Goal: Task Accomplishment & Management: Use online tool/utility

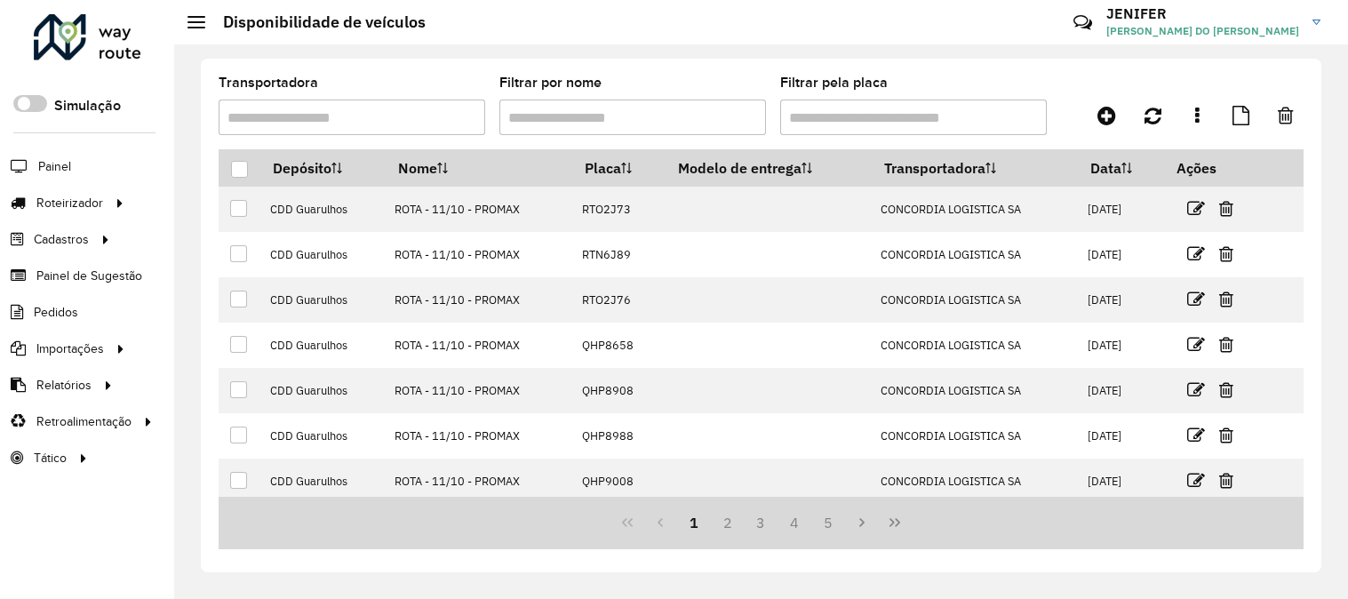
click at [0, 0] on span "Entregas" at bounding box center [0, 0] width 0 height 0
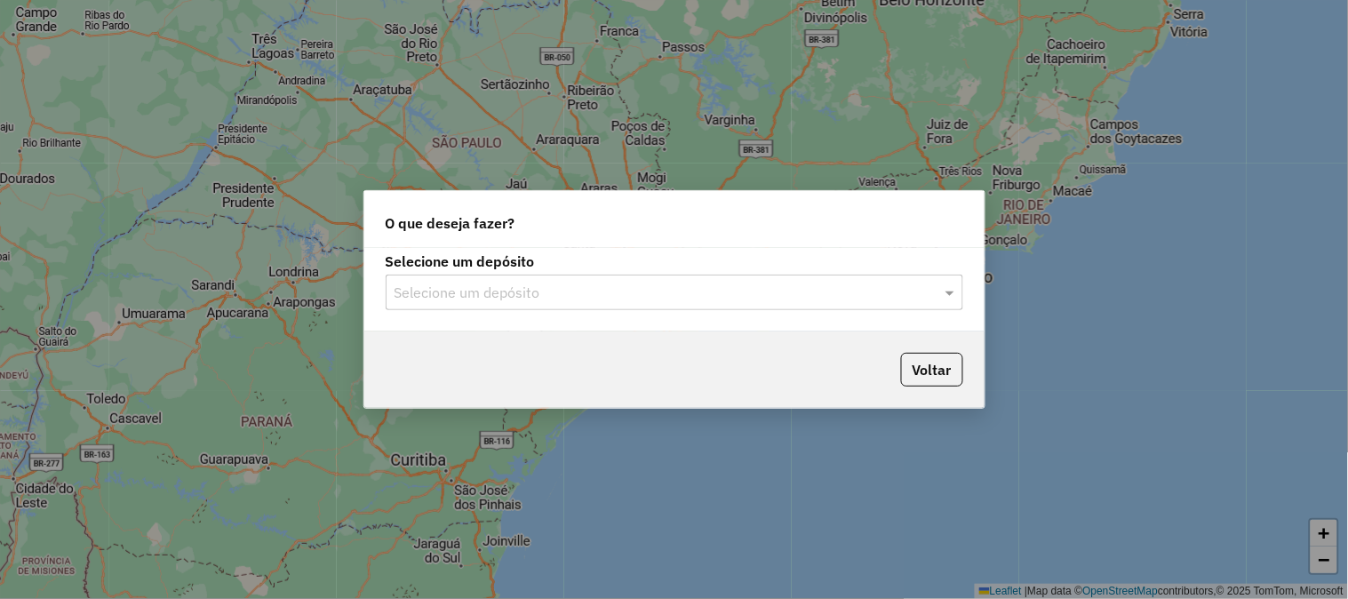
click at [542, 292] on input "text" at bounding box center [657, 293] width 524 height 21
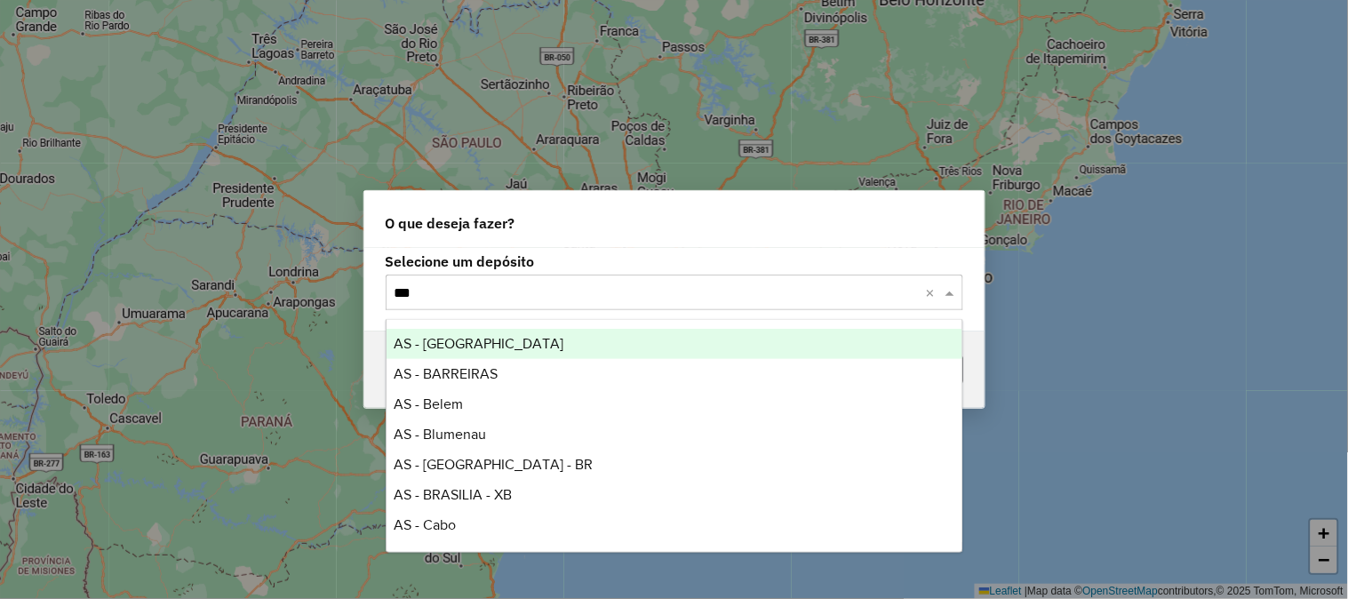
type input "****"
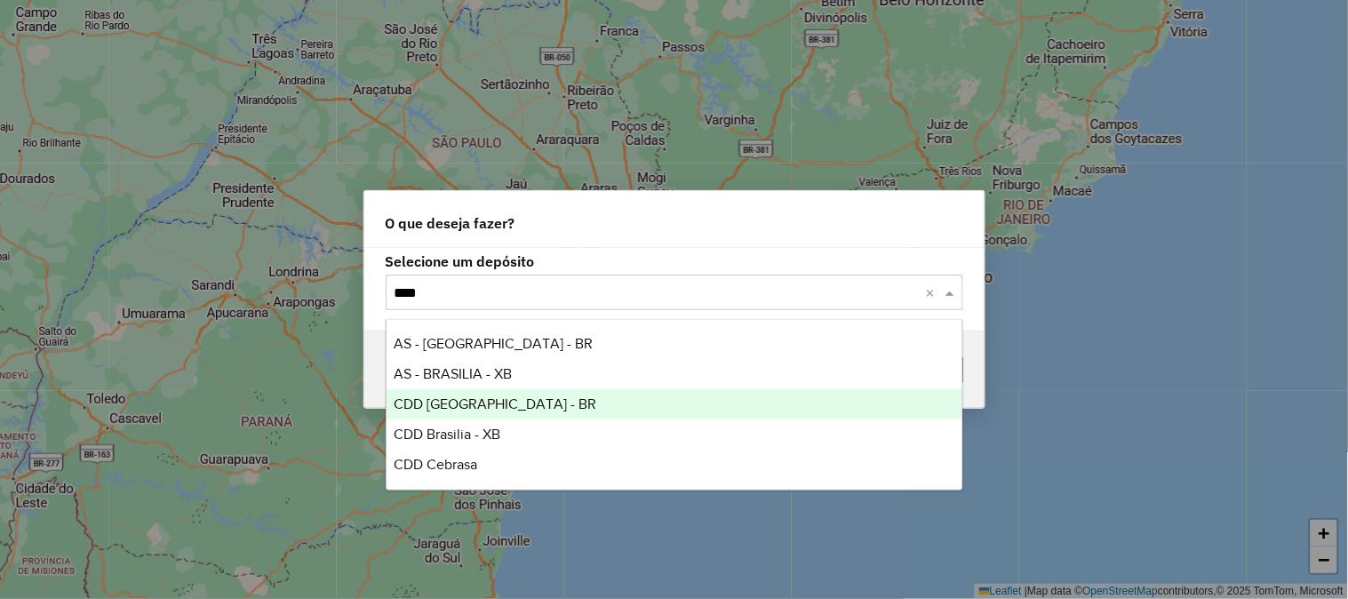
click at [494, 427] on span "CDD Brasilia - XB" at bounding box center [447, 434] width 107 height 15
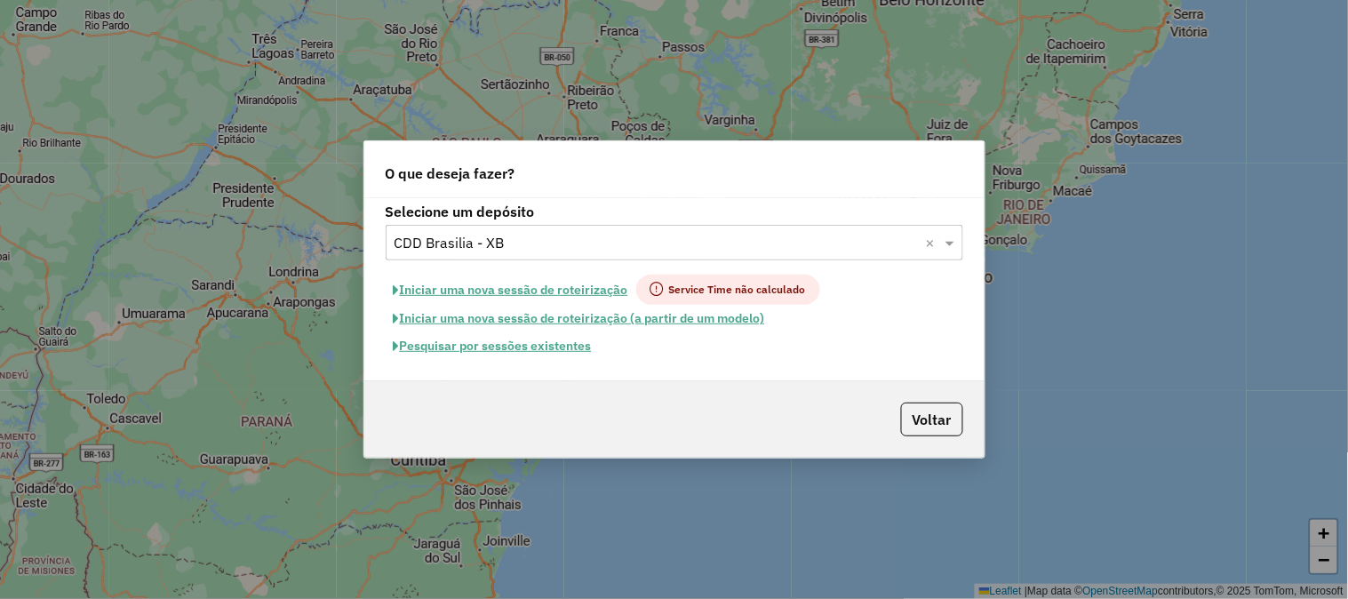
click at [570, 278] on button "Iniciar uma nova sessão de roteirização" at bounding box center [511, 290] width 251 height 30
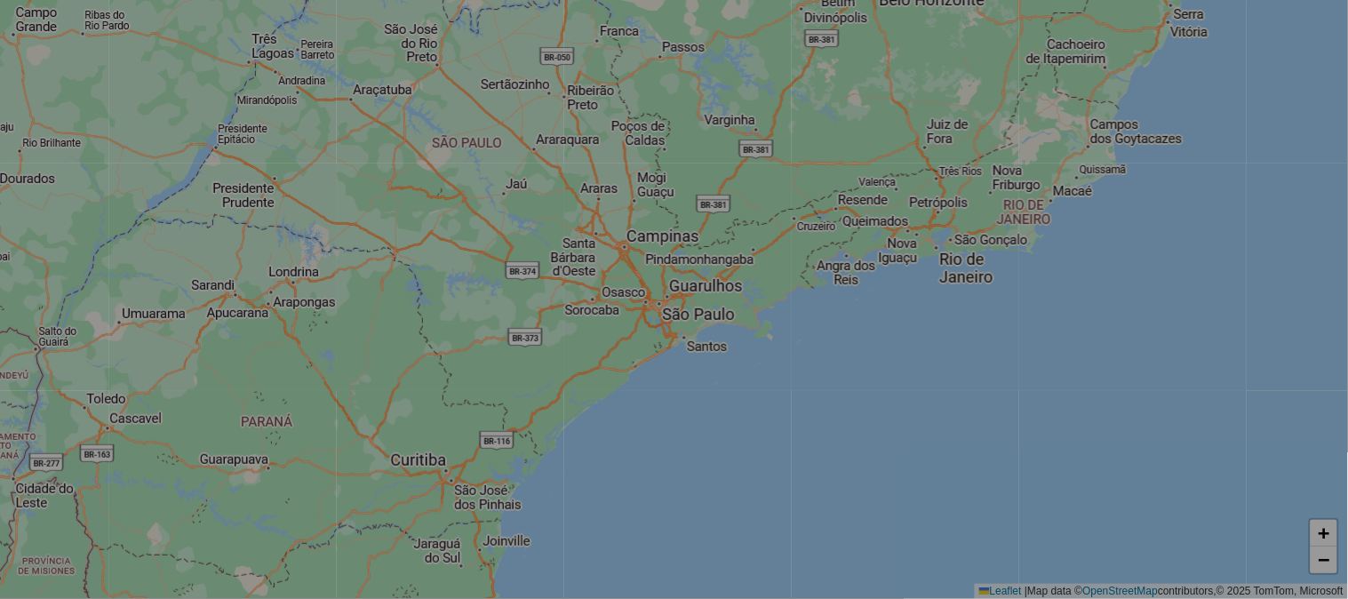
select select "*"
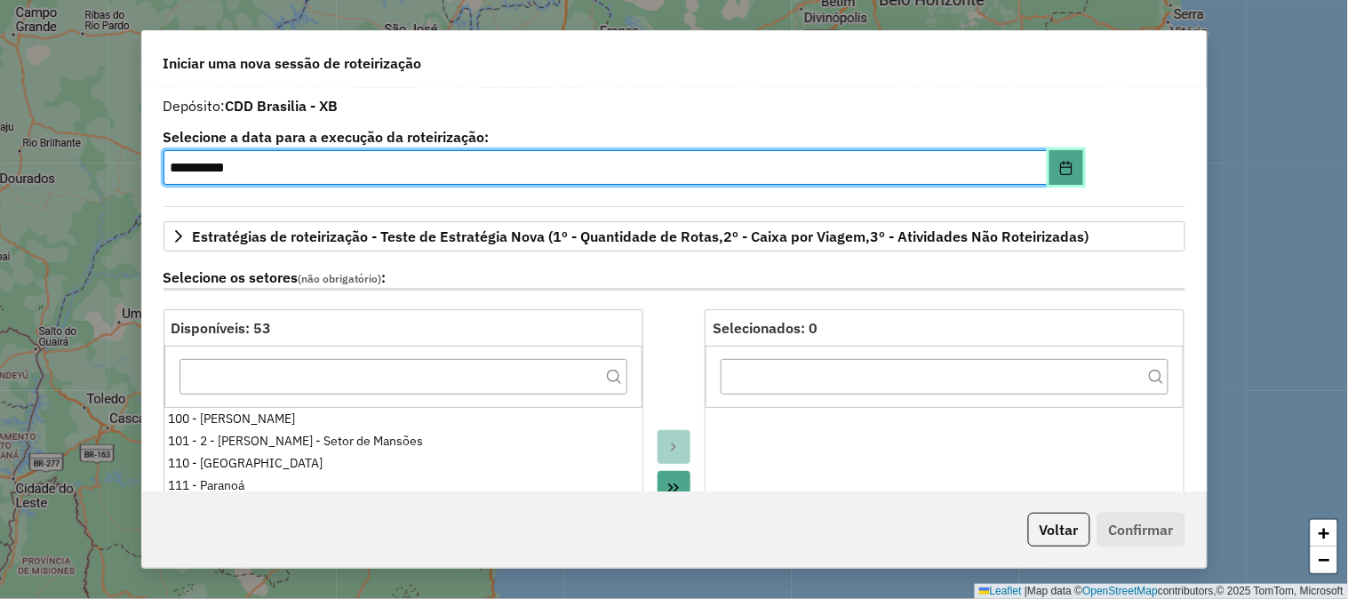
click at [1065, 170] on icon "Choose Date" at bounding box center [1066, 168] width 14 height 14
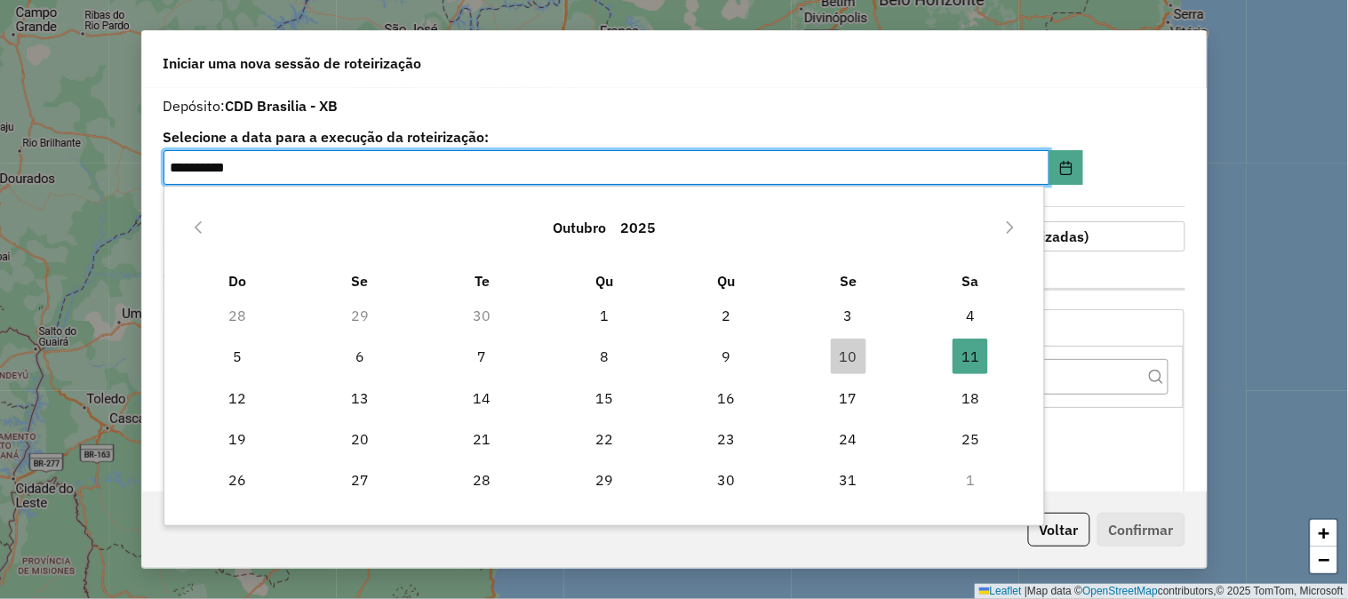
click at [824, 348] on td "10" at bounding box center [849, 356] width 123 height 41
click at [840, 351] on span "10" at bounding box center [849, 357] width 36 height 36
type input "**********"
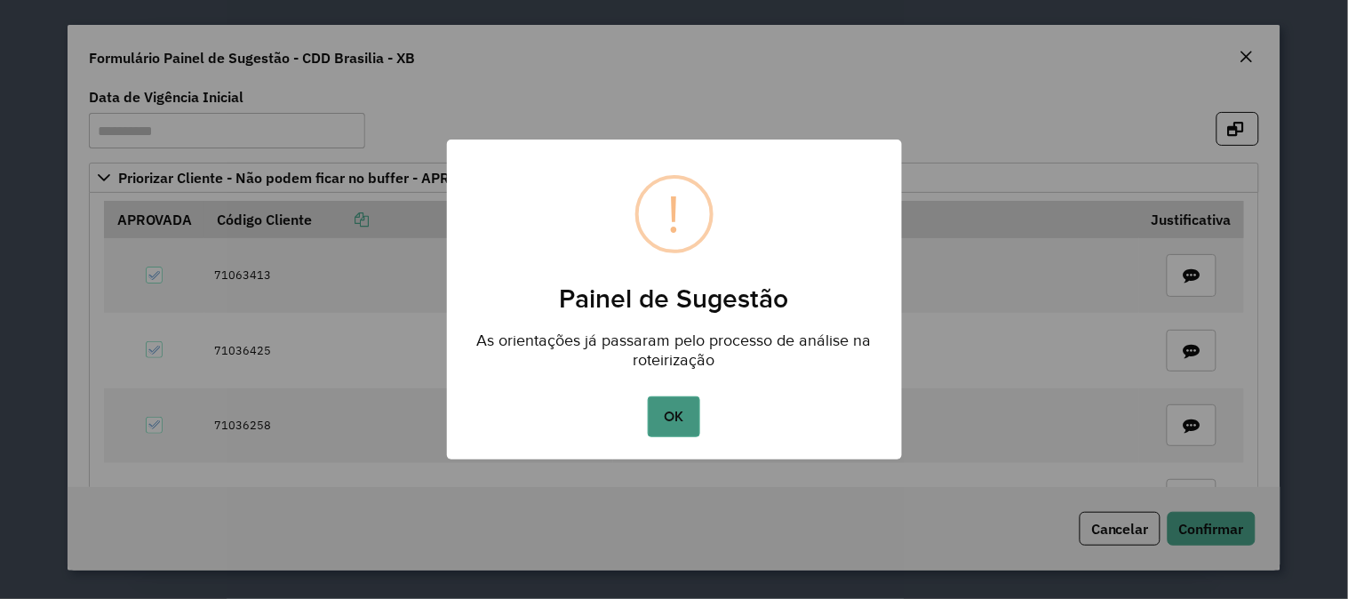
click at [684, 406] on button "OK" at bounding box center [674, 416] width 52 height 41
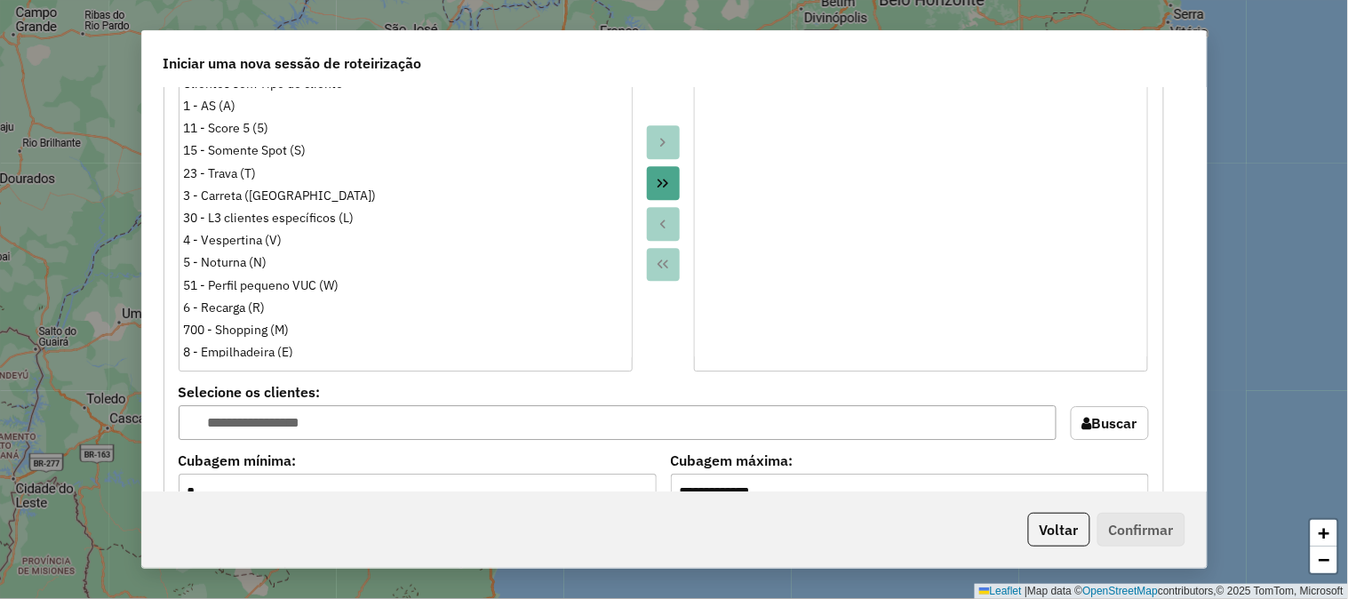
scroll to position [1678, 0]
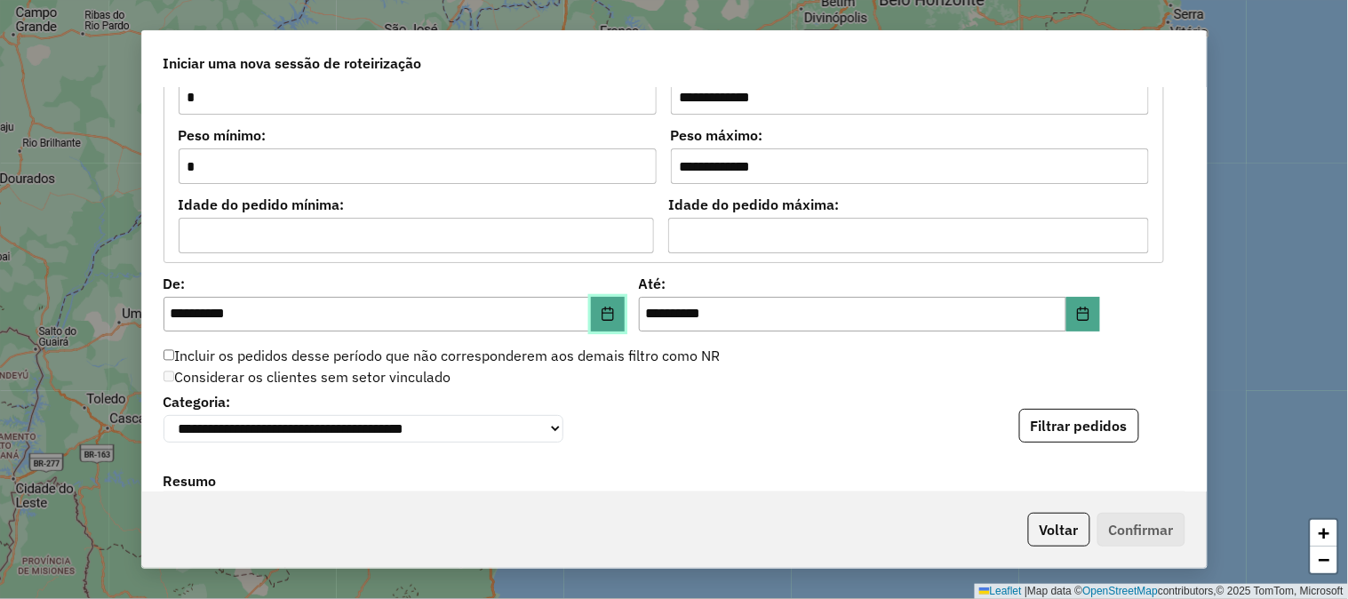
click at [609, 307] on icon "Choose Date" at bounding box center [608, 314] width 14 height 14
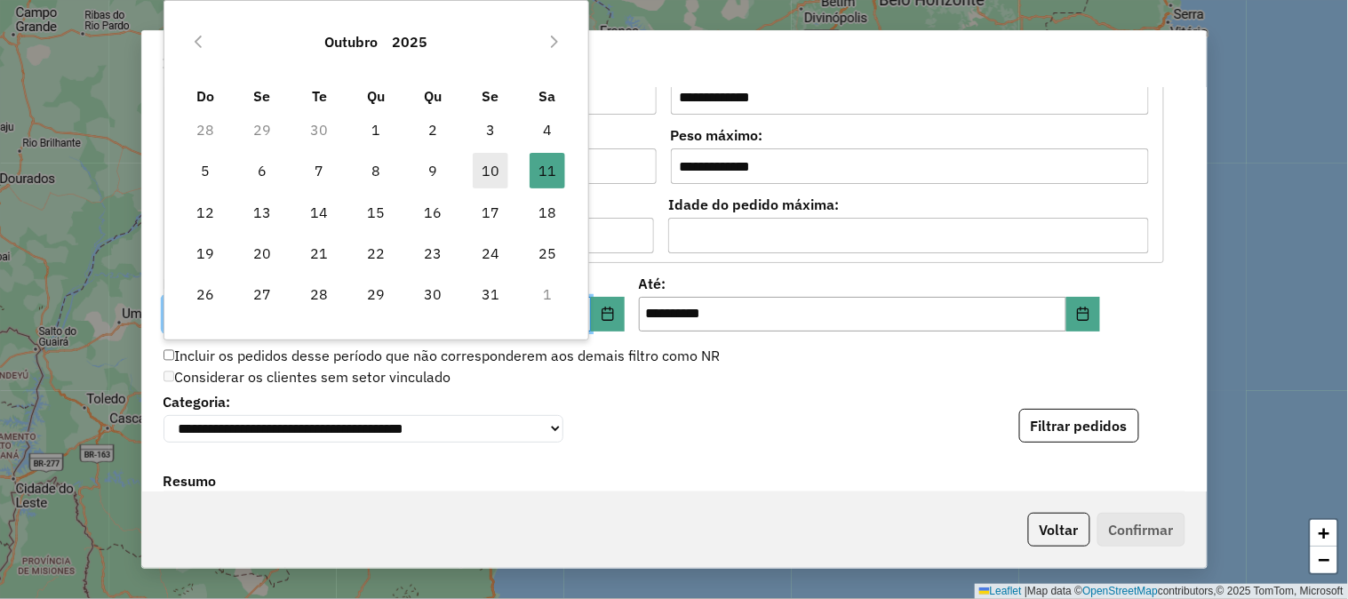
click at [481, 179] on span "10" at bounding box center [491, 171] width 36 height 36
type input "**********"
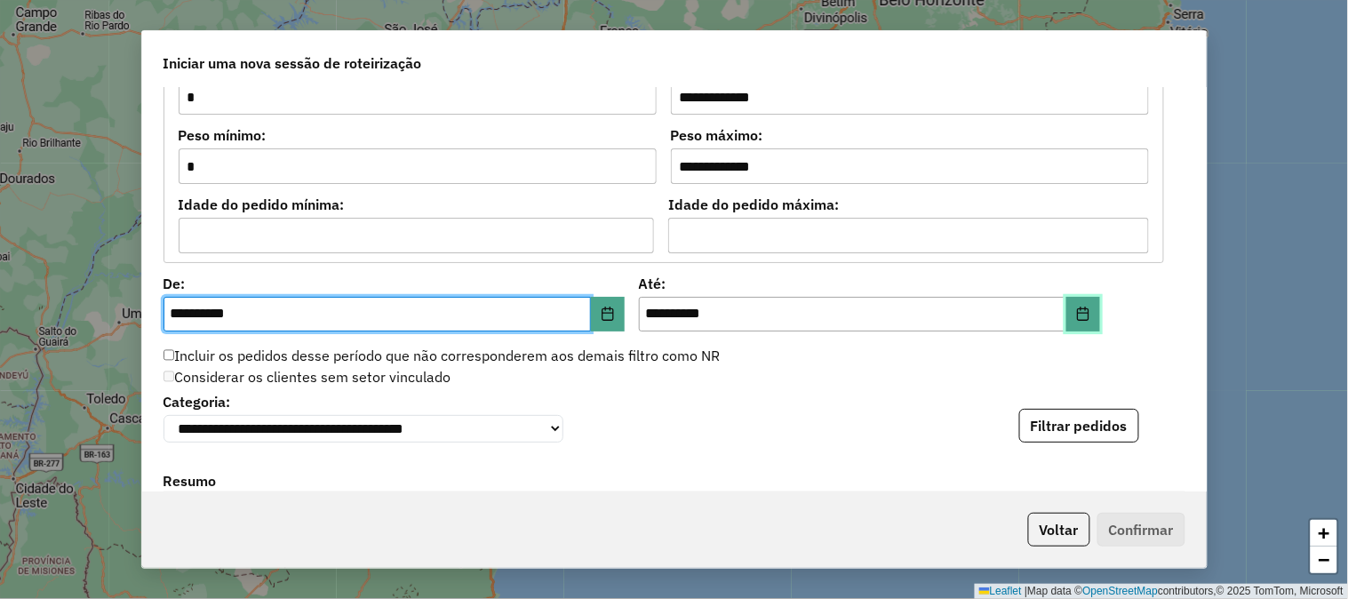
click at [1082, 324] on button "Choose Date" at bounding box center [1084, 315] width 34 height 36
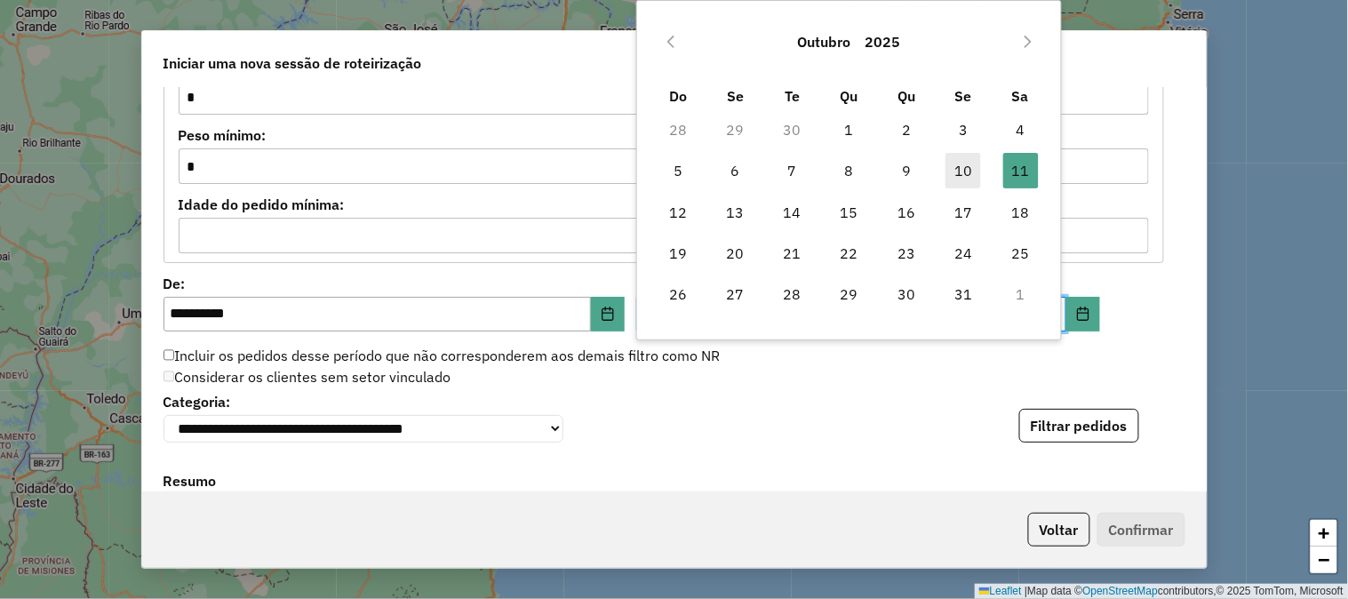
click at [970, 166] on span "10" at bounding box center [964, 171] width 36 height 36
type input "**********"
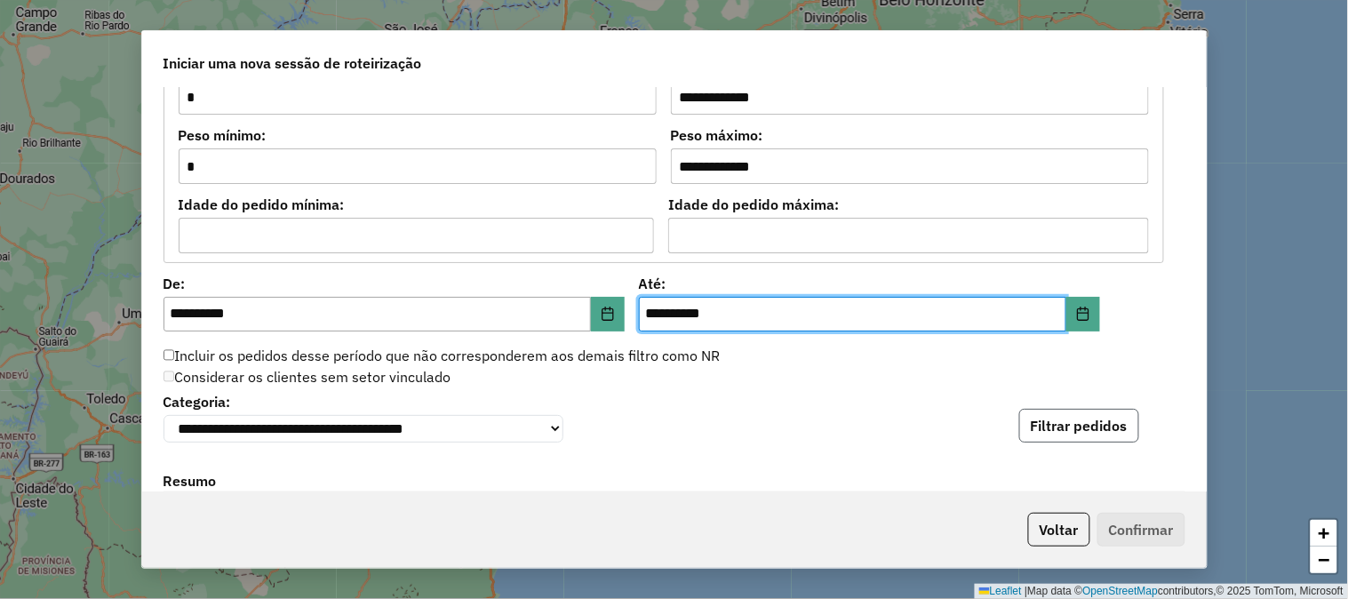
click at [1115, 418] on button "Filtrar pedidos" at bounding box center [1079, 426] width 120 height 34
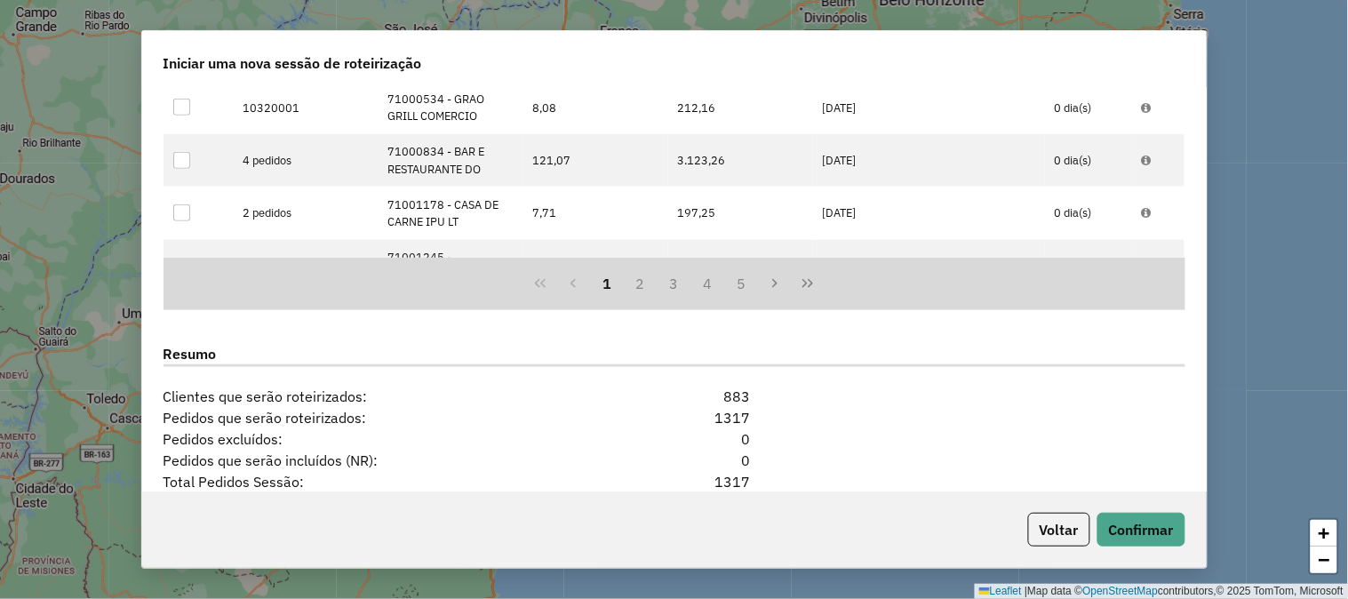
scroll to position [2383, 0]
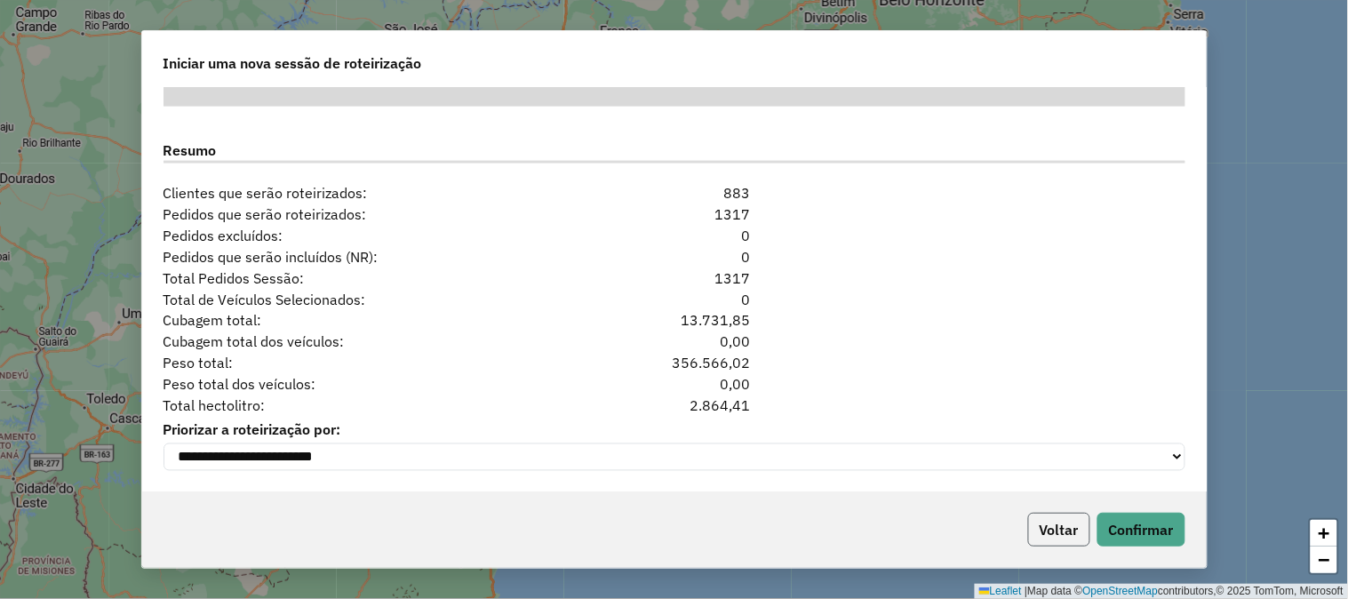
click at [1051, 514] on button "Voltar" at bounding box center [1059, 530] width 62 height 34
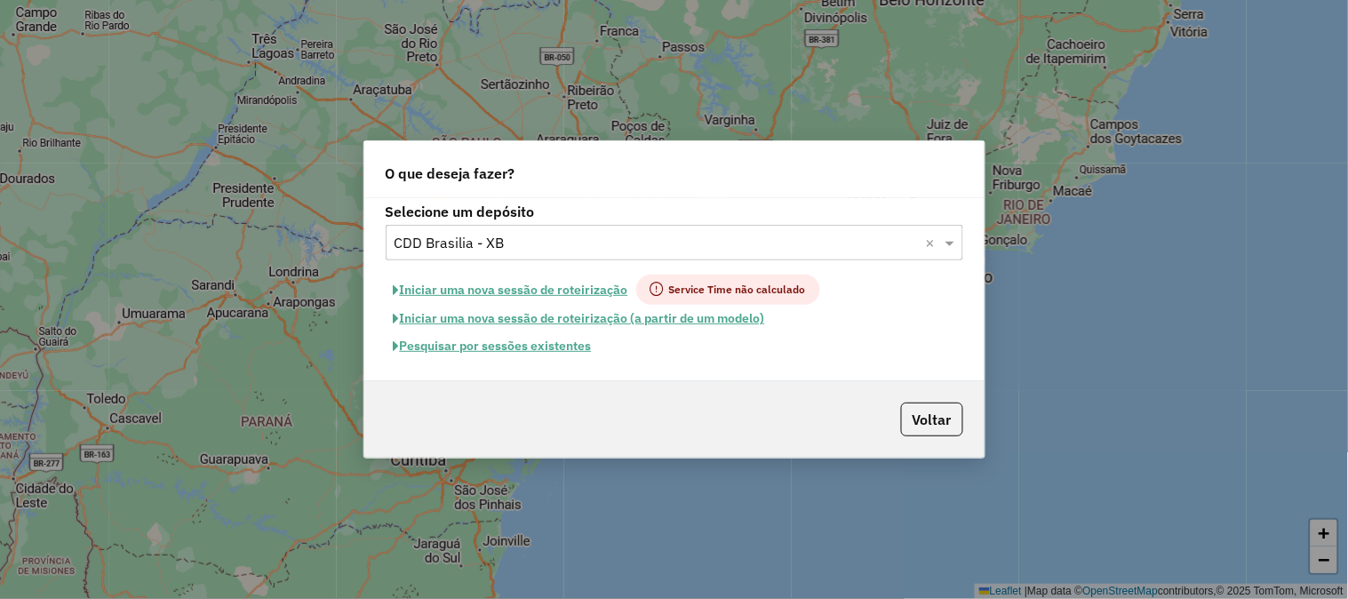
scroll to position [2349, 0]
click at [526, 348] on button "Pesquisar por sessões existentes" at bounding box center [493, 346] width 214 height 28
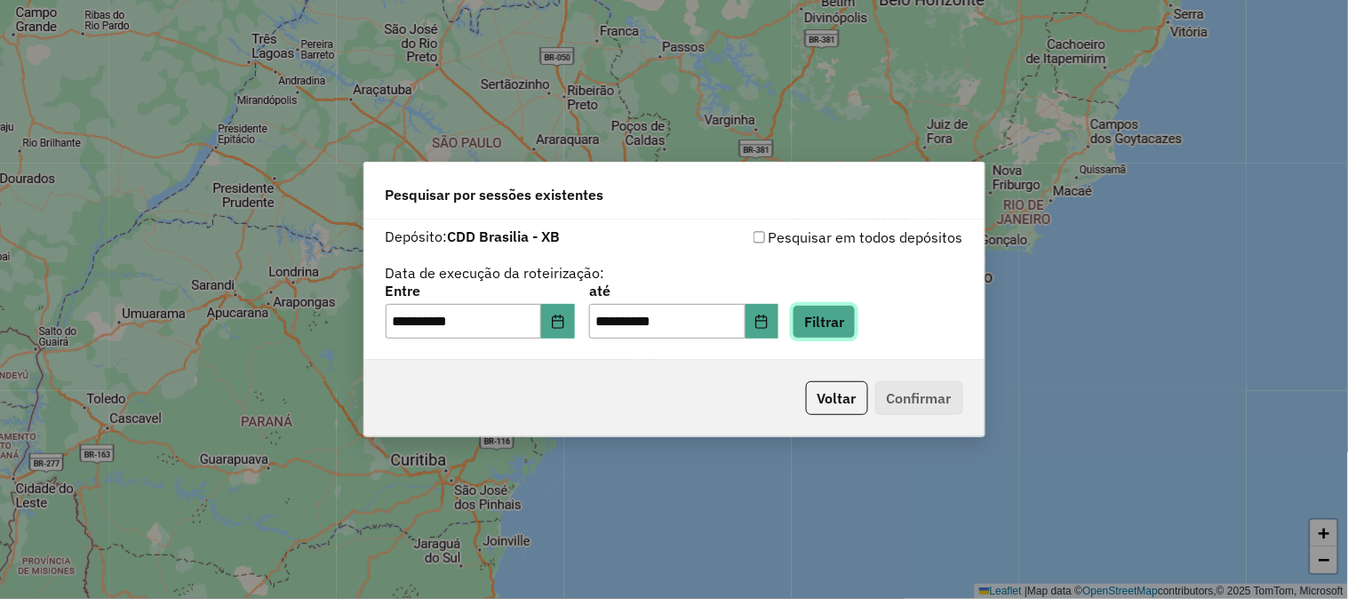
click at [856, 317] on button "Filtrar" at bounding box center [824, 322] width 63 height 34
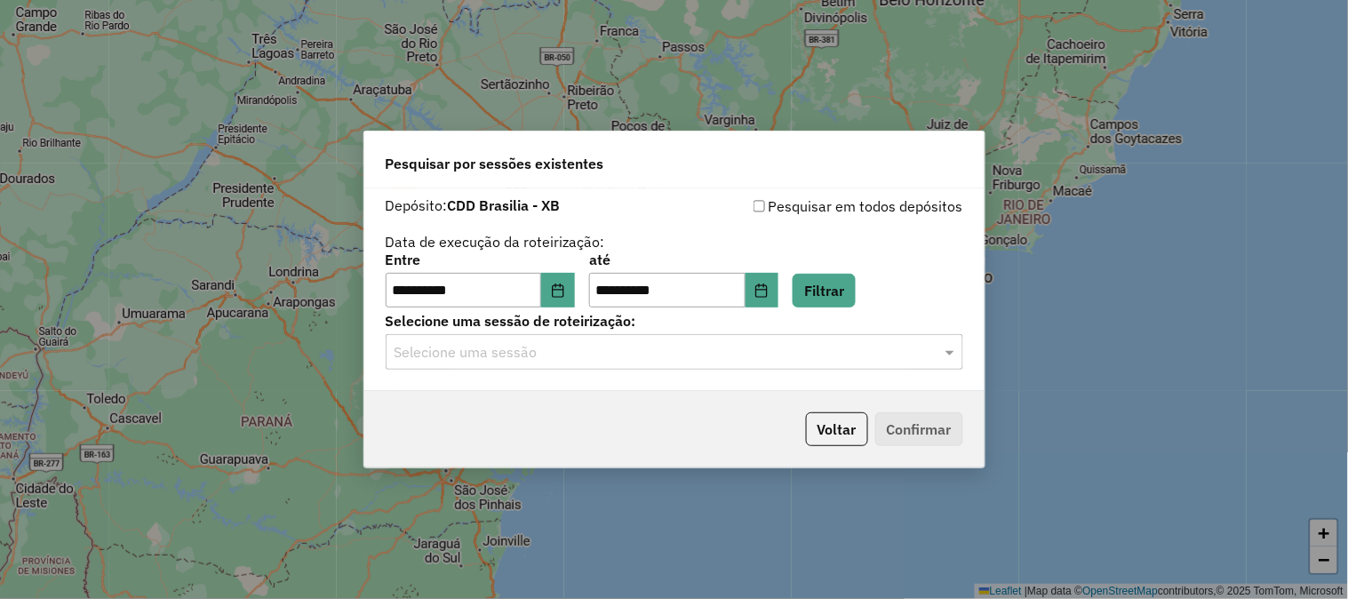
click at [655, 360] on input "text" at bounding box center [657, 352] width 524 height 21
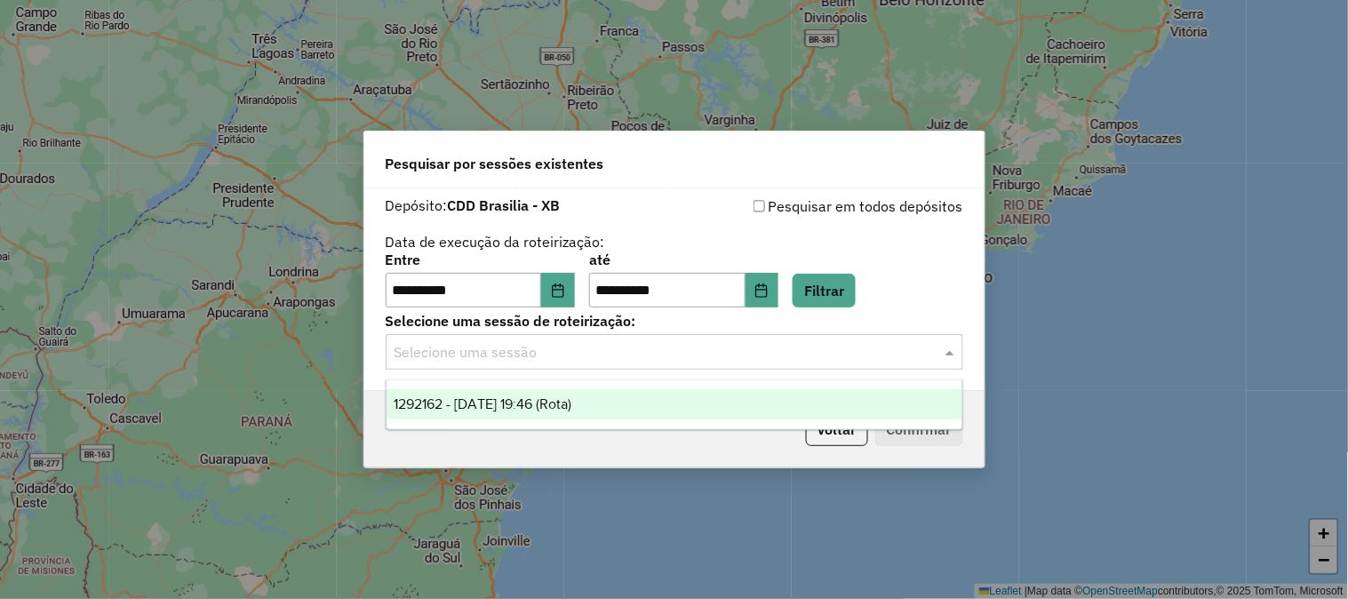
click at [636, 395] on div "1292162 - 10/10/2025 19:46 (Rota)" at bounding box center [675, 404] width 576 height 30
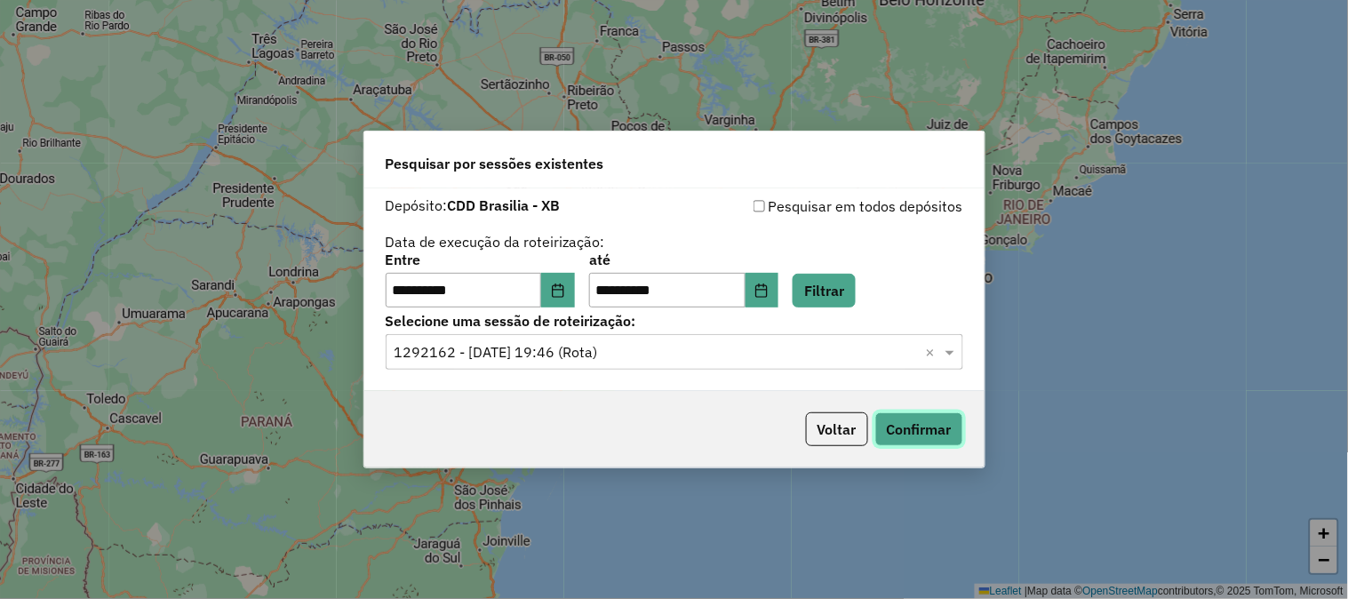
click at [885, 420] on button "Confirmar" at bounding box center [920, 429] width 88 height 34
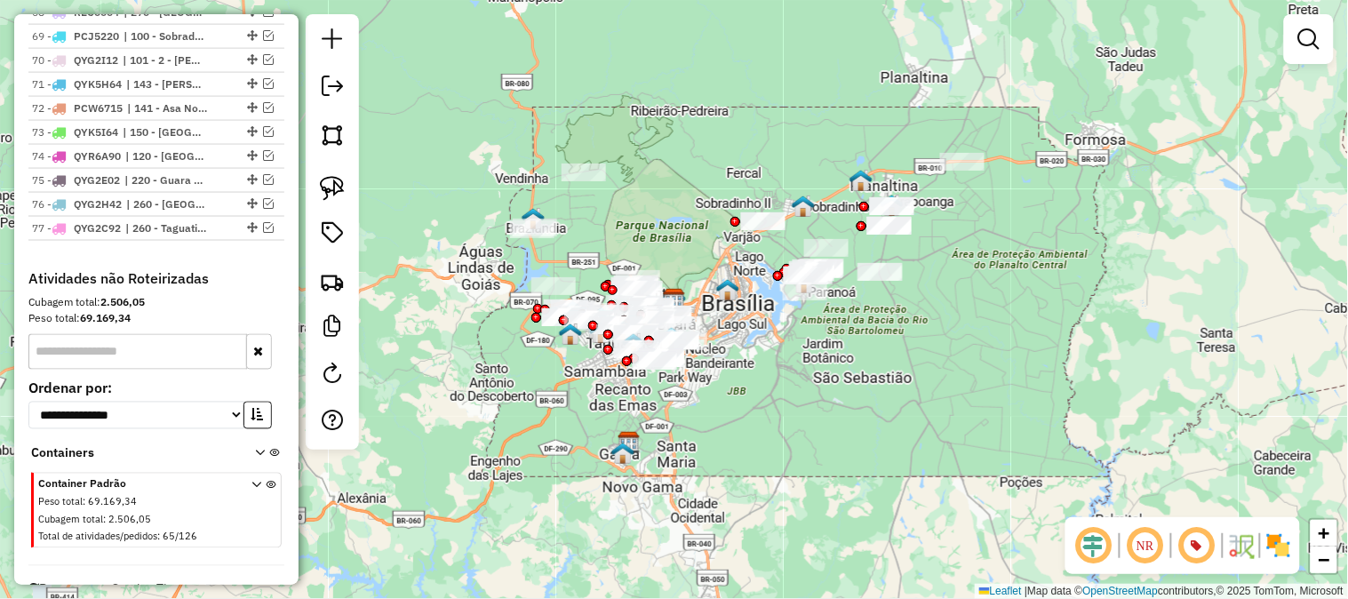
scroll to position [2443, 0]
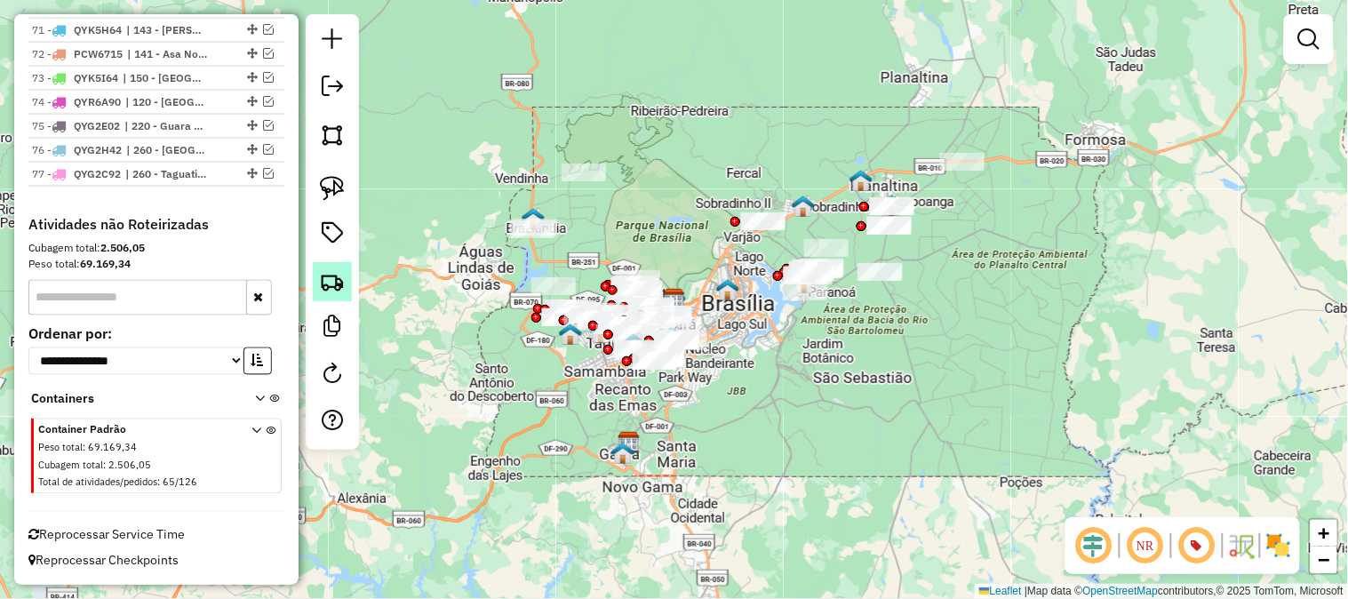
click at [326, 284] on img at bounding box center [332, 281] width 25 height 25
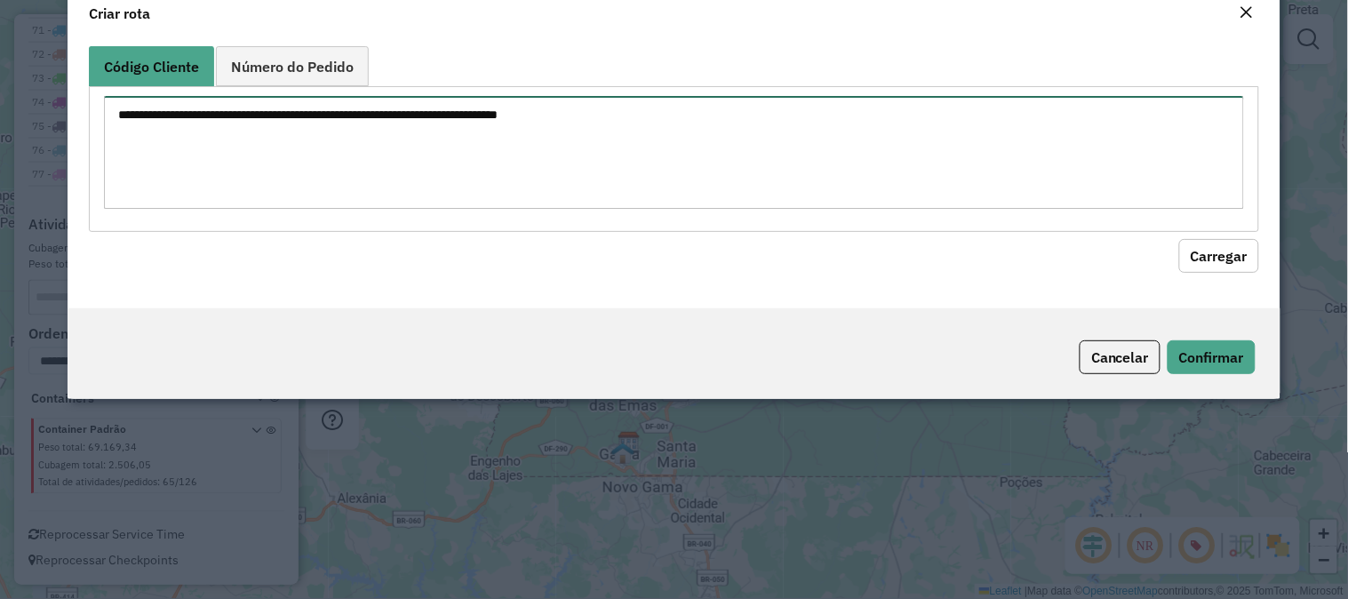
click at [423, 201] on textarea at bounding box center [674, 152] width 1140 height 113
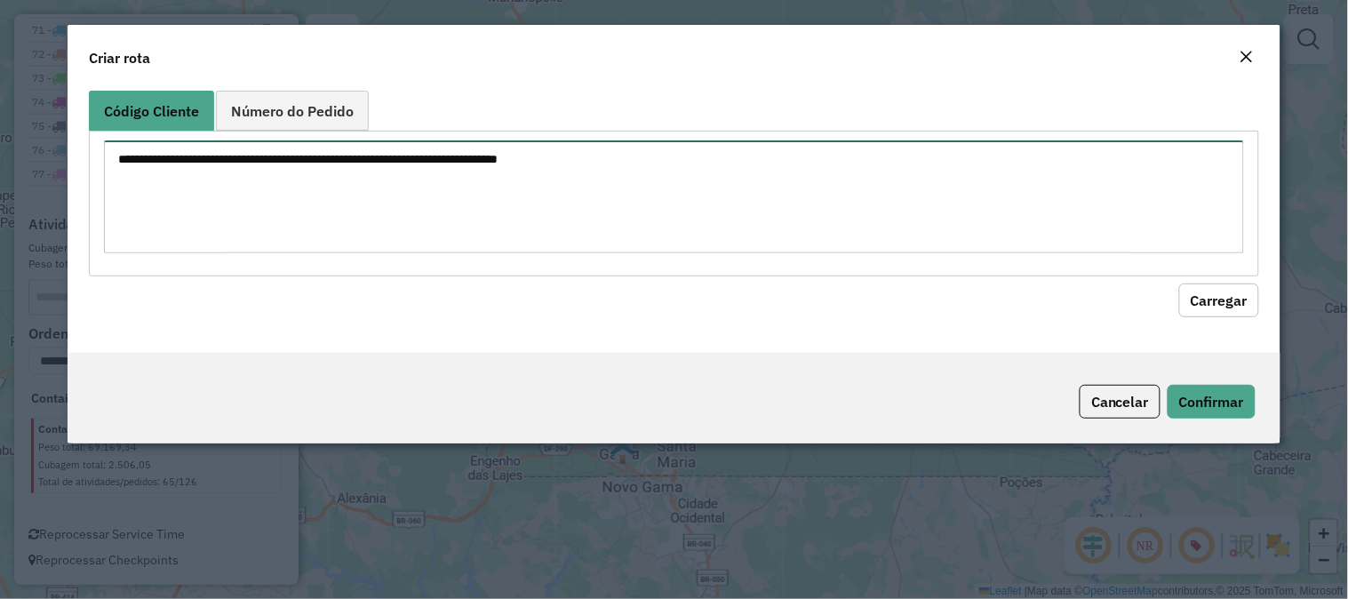
paste textarea "***** ***** ***** ***** ***** ***** ***** ***** ***** ***** ***** ***** ***** *…"
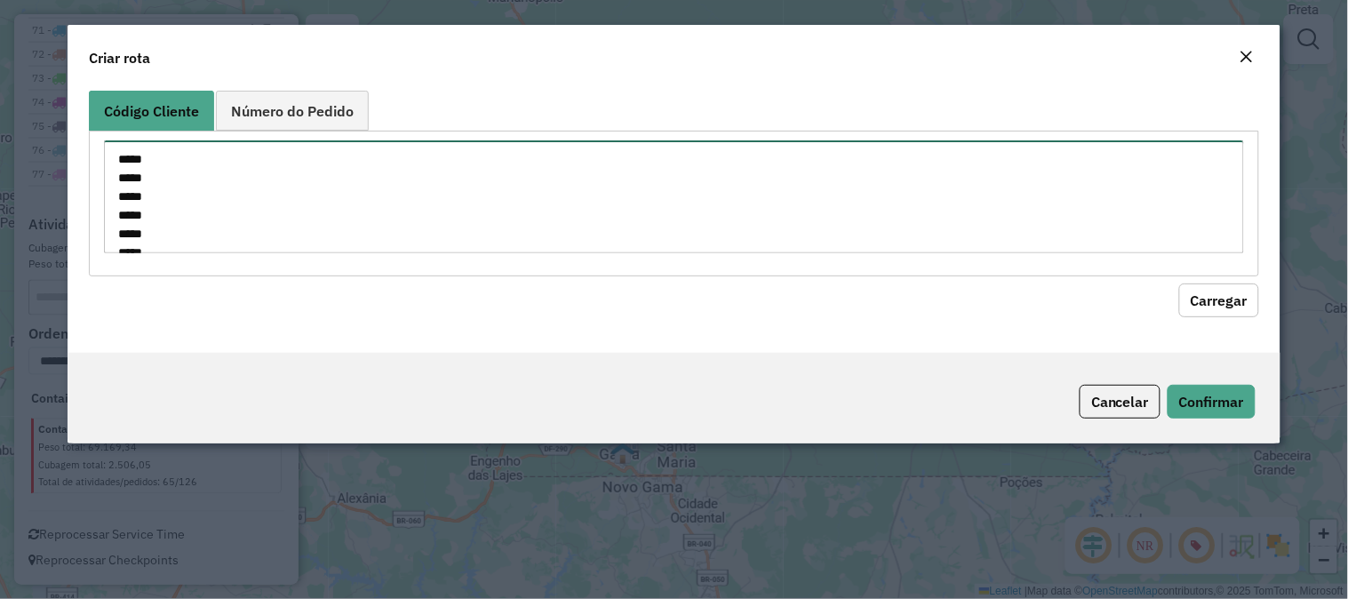
scroll to position [1948, 0]
type textarea "***** ***** ***** ***** ***** ***** ***** ***** ***** ***** ***** ***** ***** *…"
click at [1213, 290] on button "Carregar" at bounding box center [1219, 301] width 80 height 34
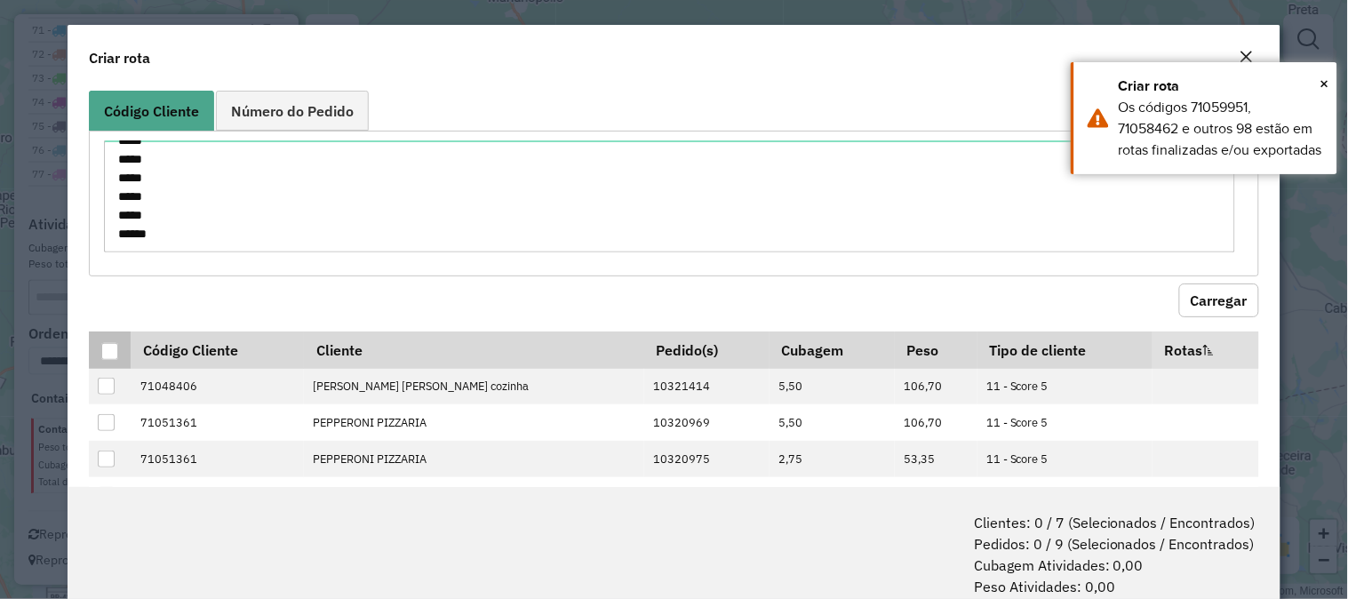
click at [108, 350] on div at bounding box center [109, 351] width 17 height 17
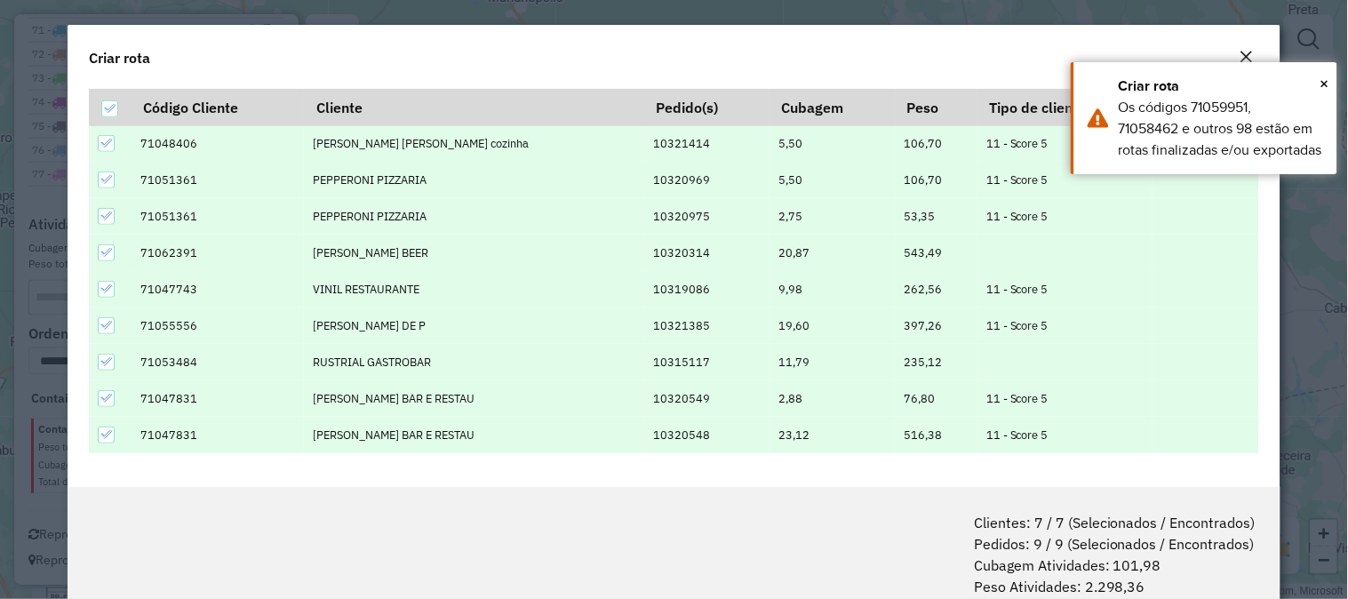
scroll to position [89, 0]
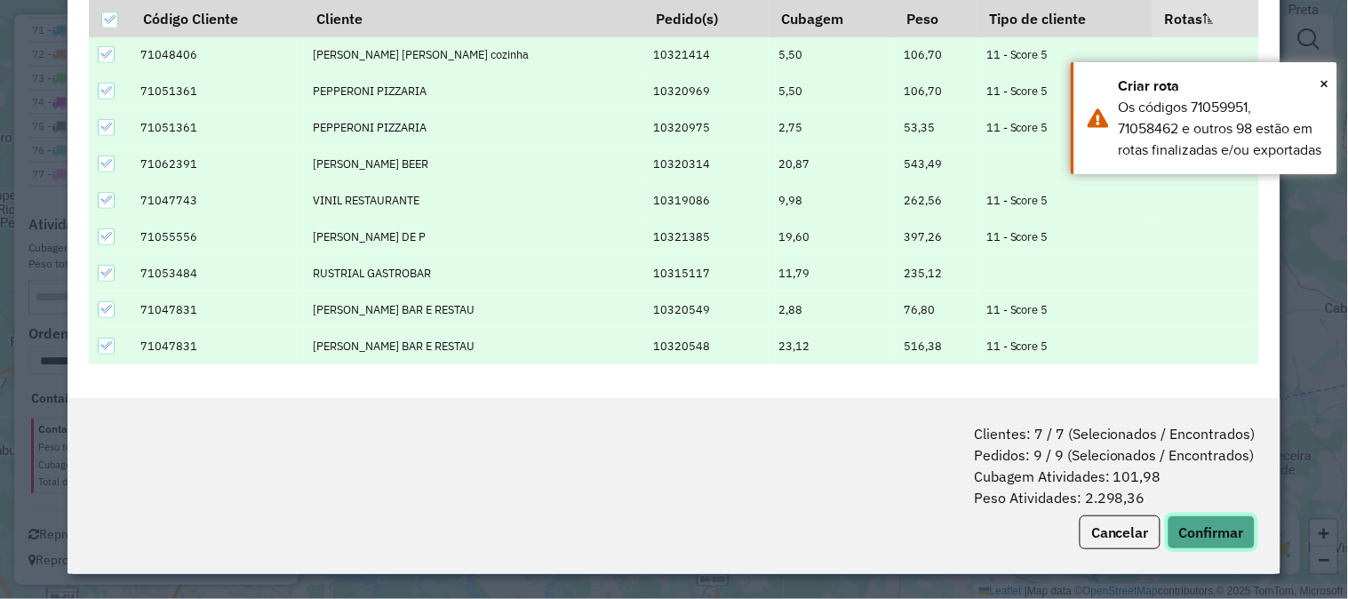
click at [1213, 538] on button "Confirmar" at bounding box center [1212, 533] width 88 height 34
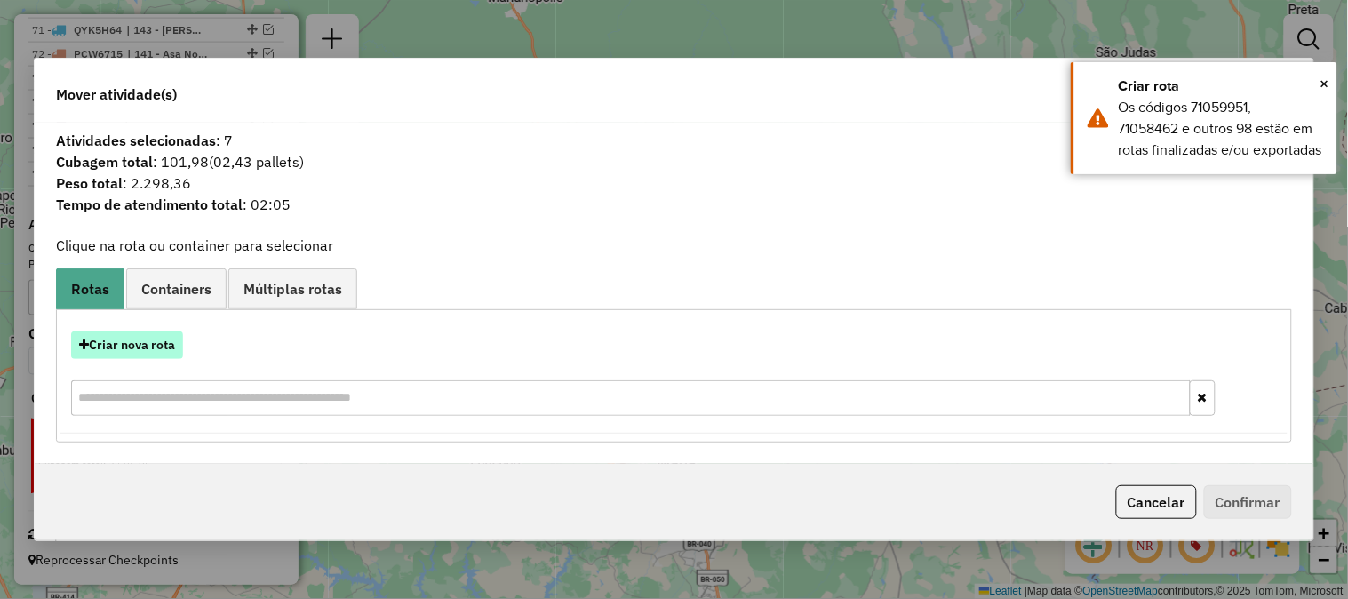
click at [132, 341] on button "Criar nova rota" at bounding box center [127, 346] width 112 height 28
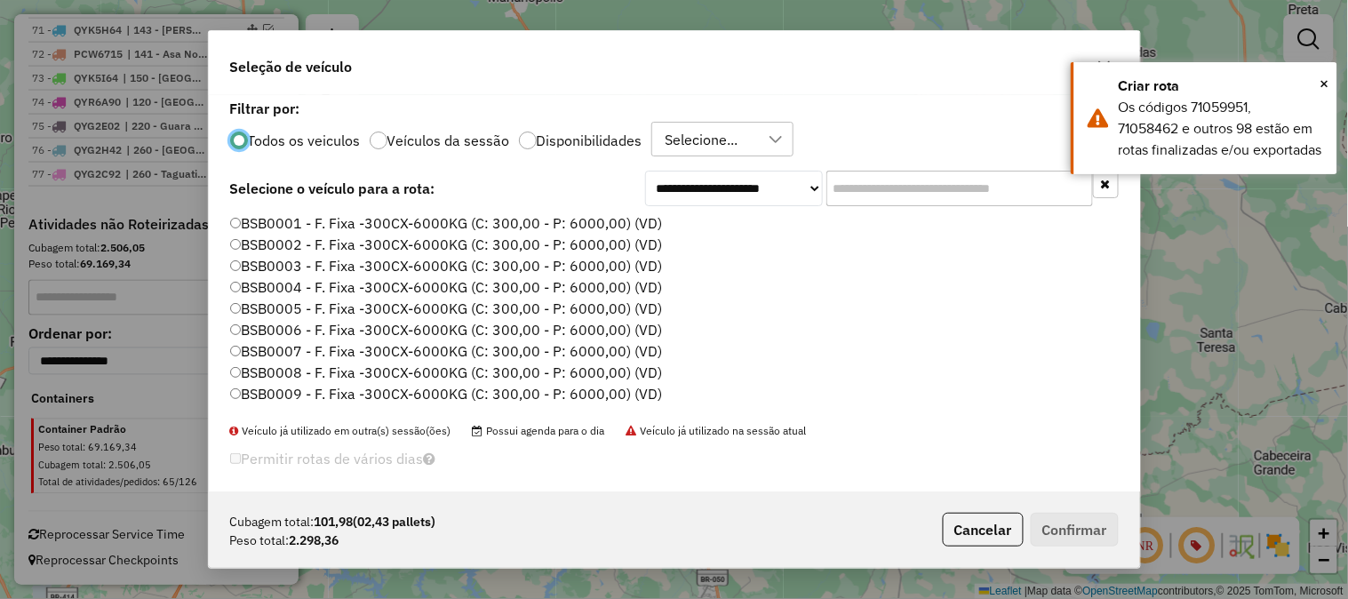
scroll to position [10, 4]
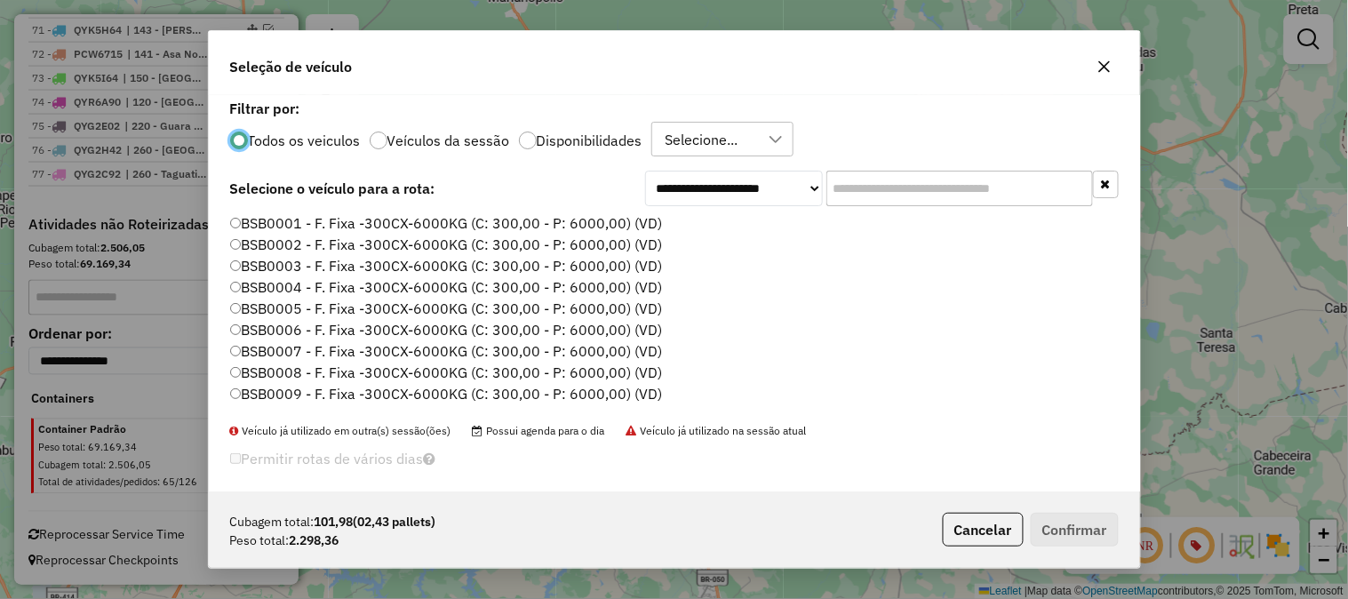
click at [884, 199] on input "text" at bounding box center [960, 189] width 267 height 36
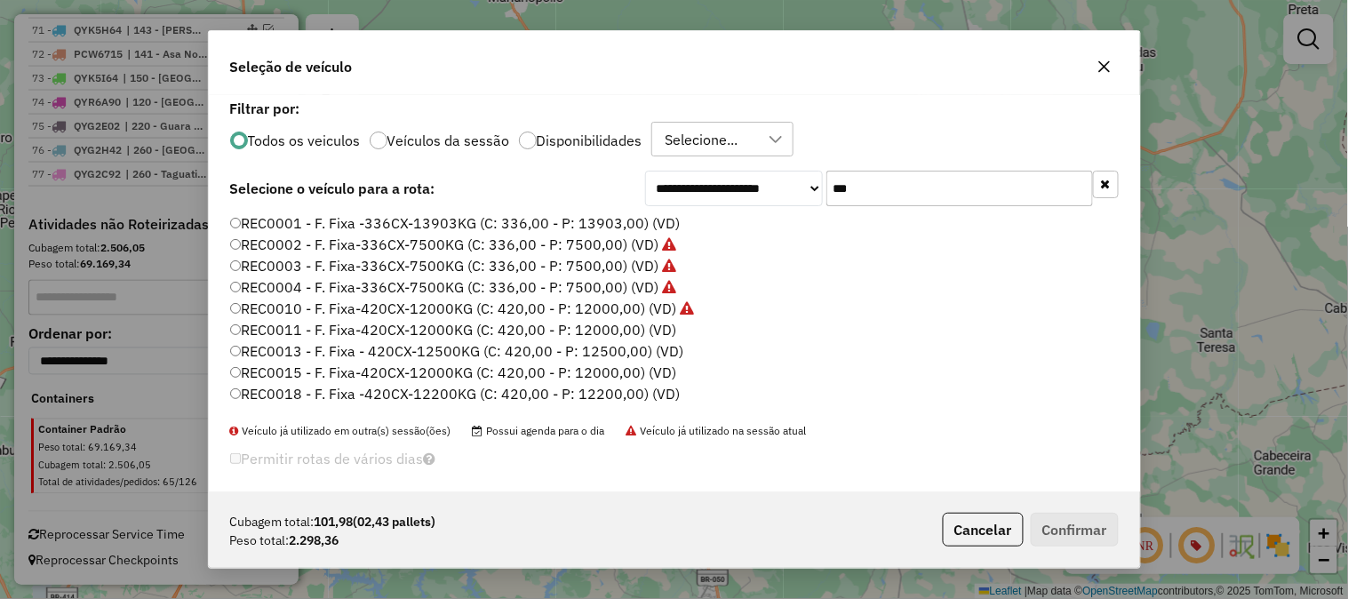
type input "***"
click at [547, 215] on label "REC0001 - F. Fixa -336CX-13903KG (C: 336,00 - P: 13903,00) (VD)" at bounding box center [455, 222] width 451 height 21
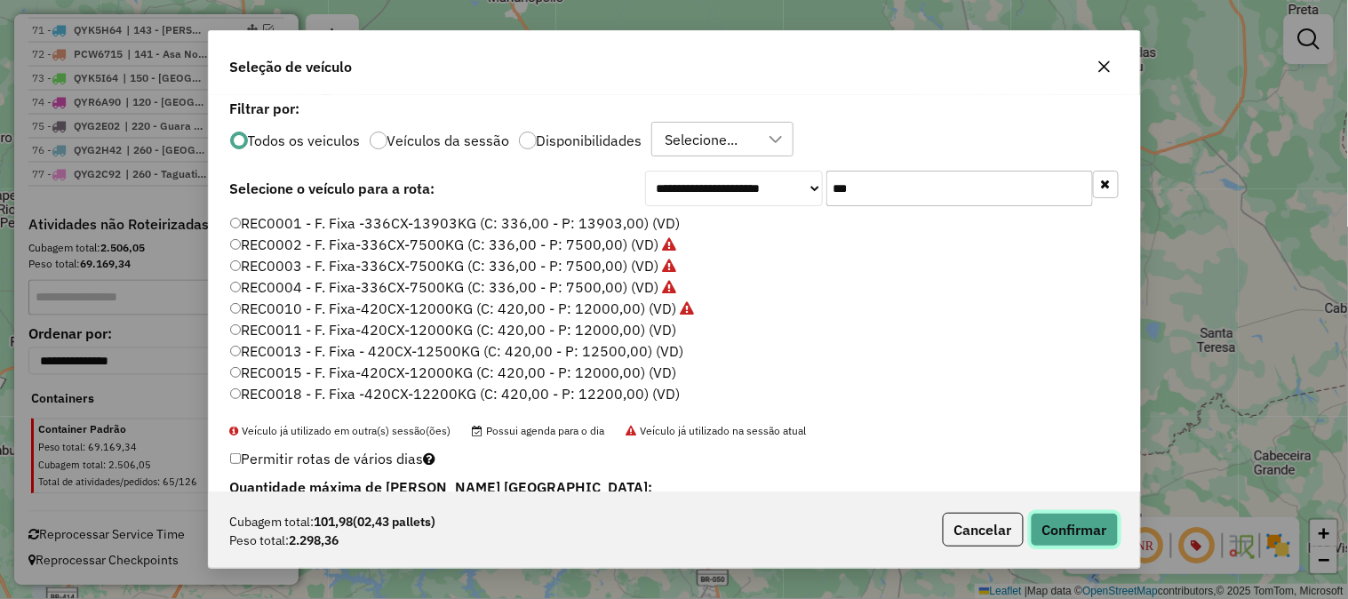
click at [1059, 530] on button "Confirmar" at bounding box center [1075, 530] width 88 height 34
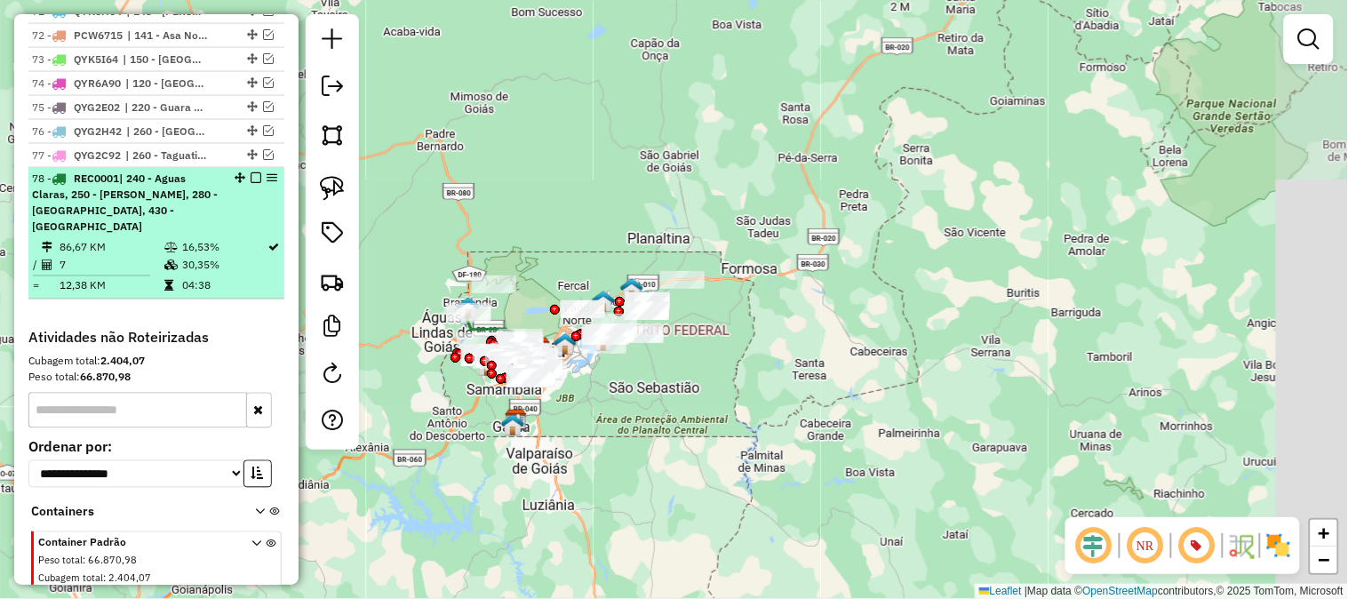
click at [216, 281] on td "04:38" at bounding box center [224, 286] width 86 height 18
select select "**********"
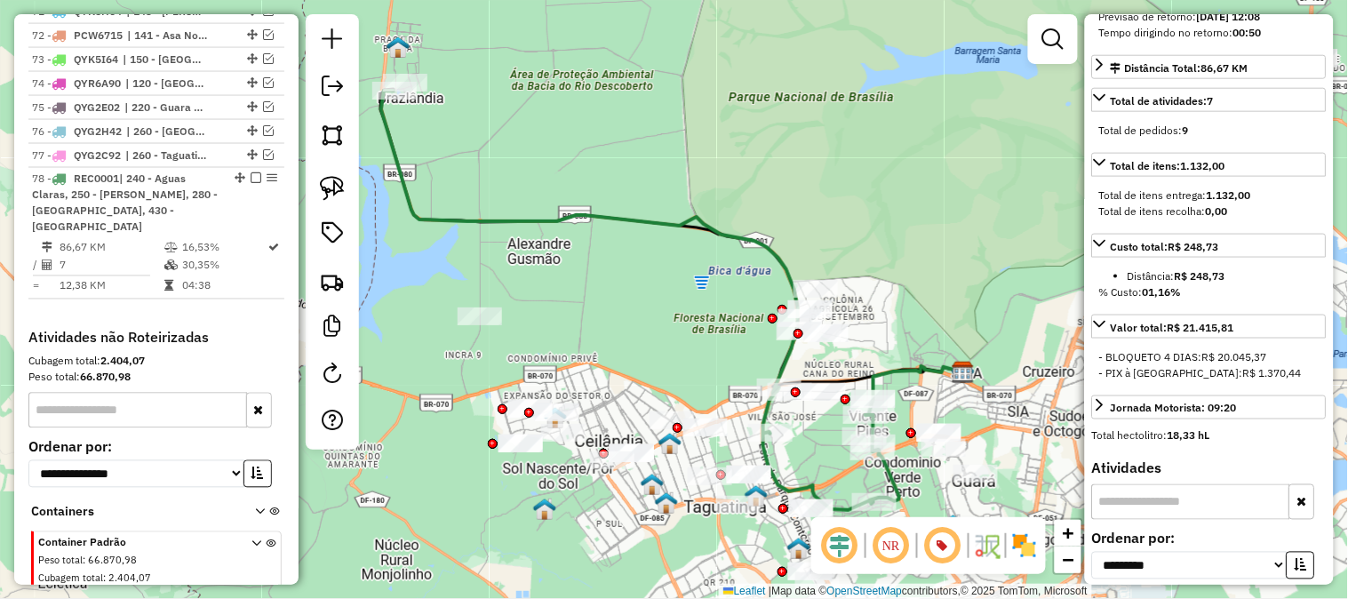
scroll to position [988, 0]
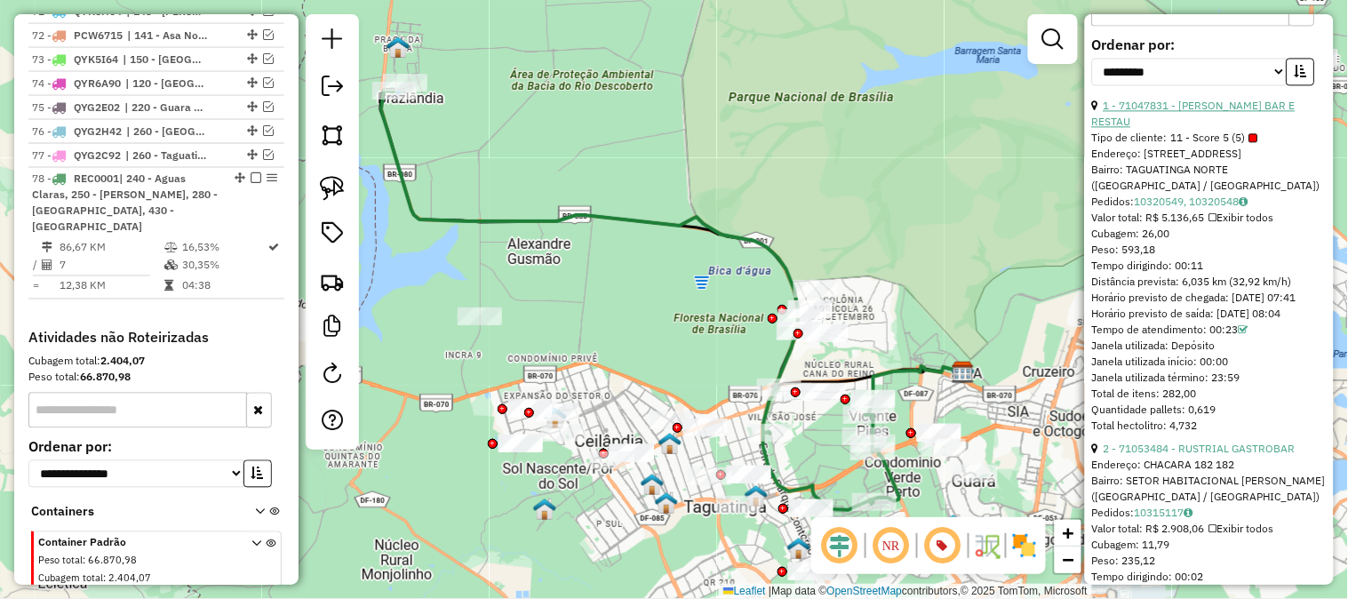
click at [1155, 123] on link "1 - 71047831 - [PERSON_NAME] BAR E RESTAU" at bounding box center [1194, 113] width 204 height 29
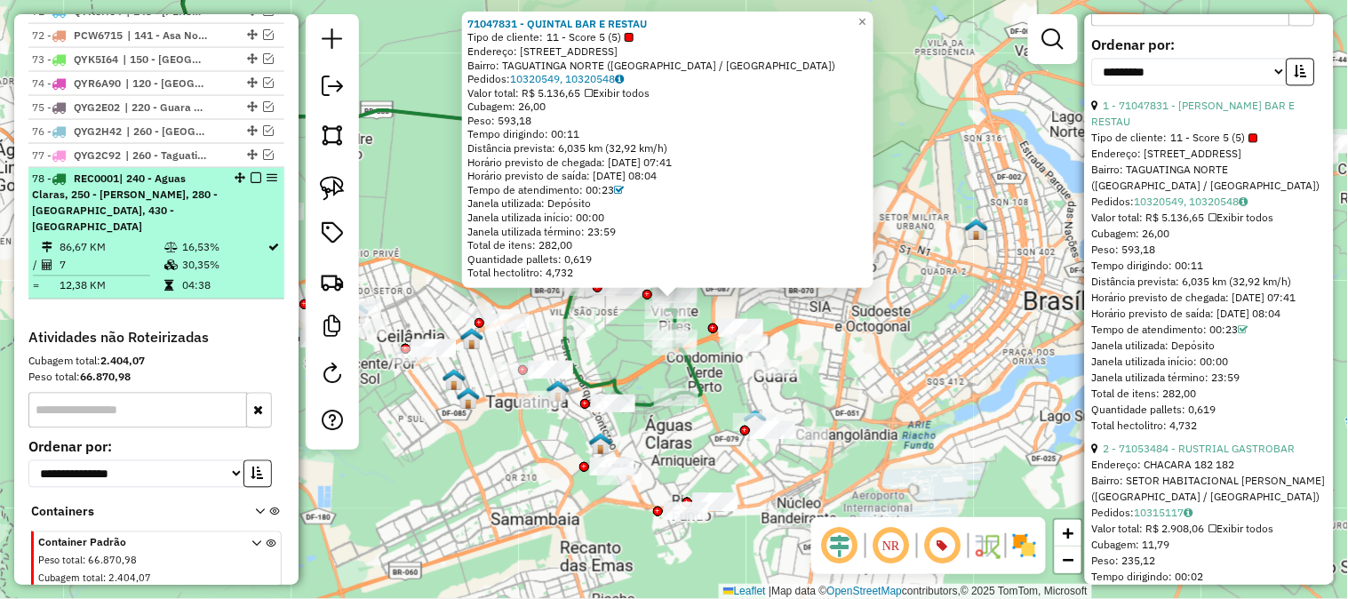
click at [113, 254] on td "86,67 KM" at bounding box center [111, 248] width 105 height 18
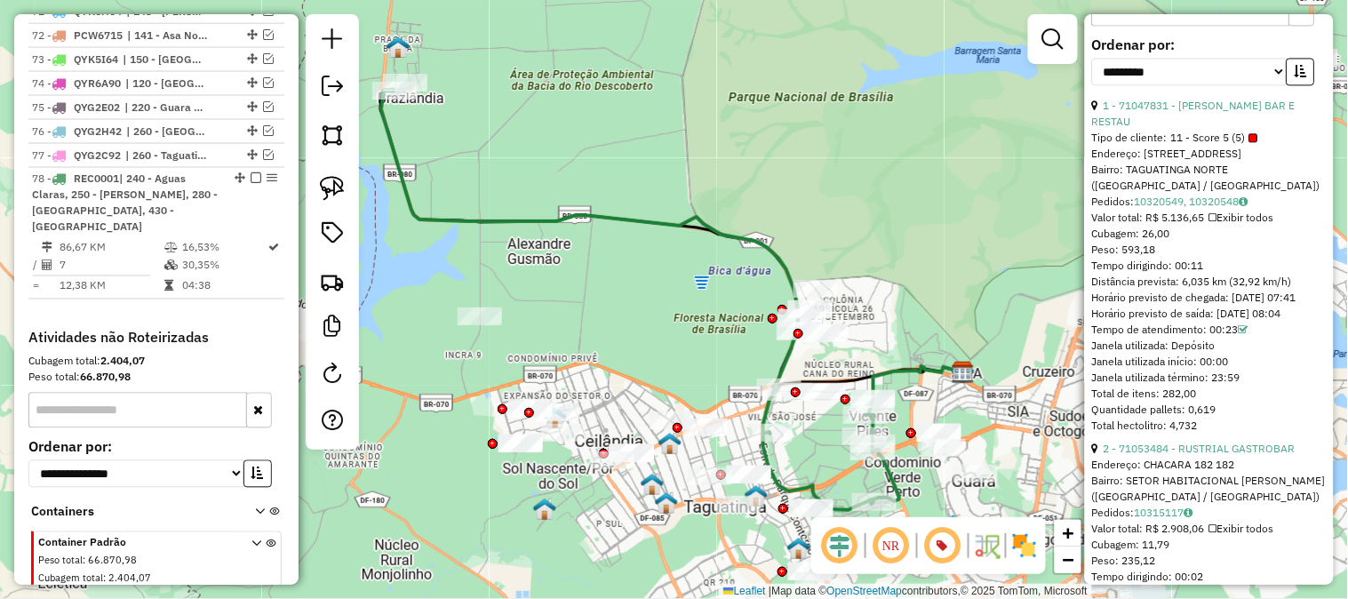
scroll to position [1086, 0]
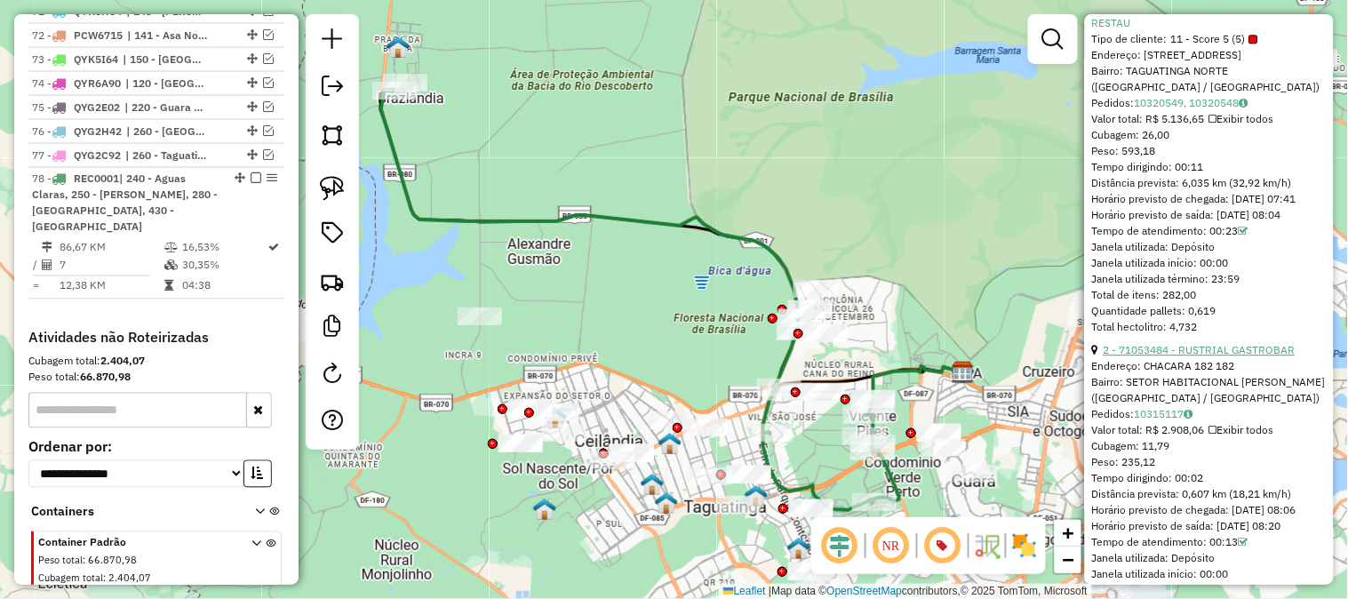
click at [1192, 350] on link "2 - 71053484 - RUSTRIAL GASTROBAR" at bounding box center [1200, 349] width 192 height 13
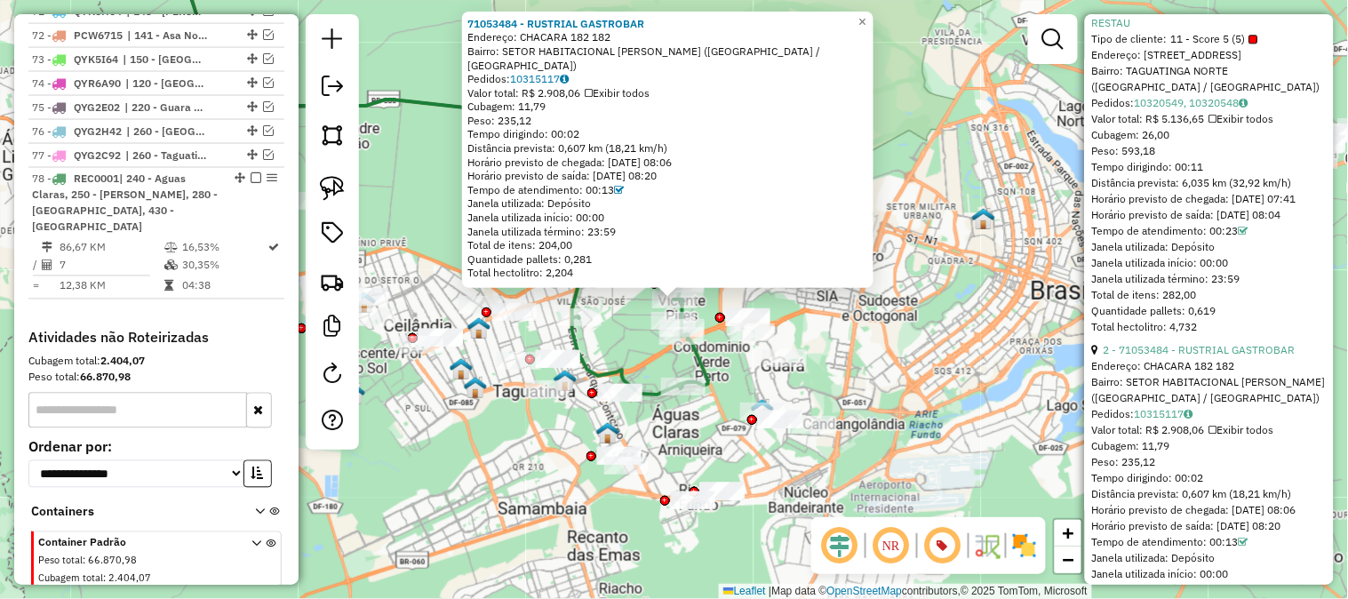
scroll to position [1382, 0]
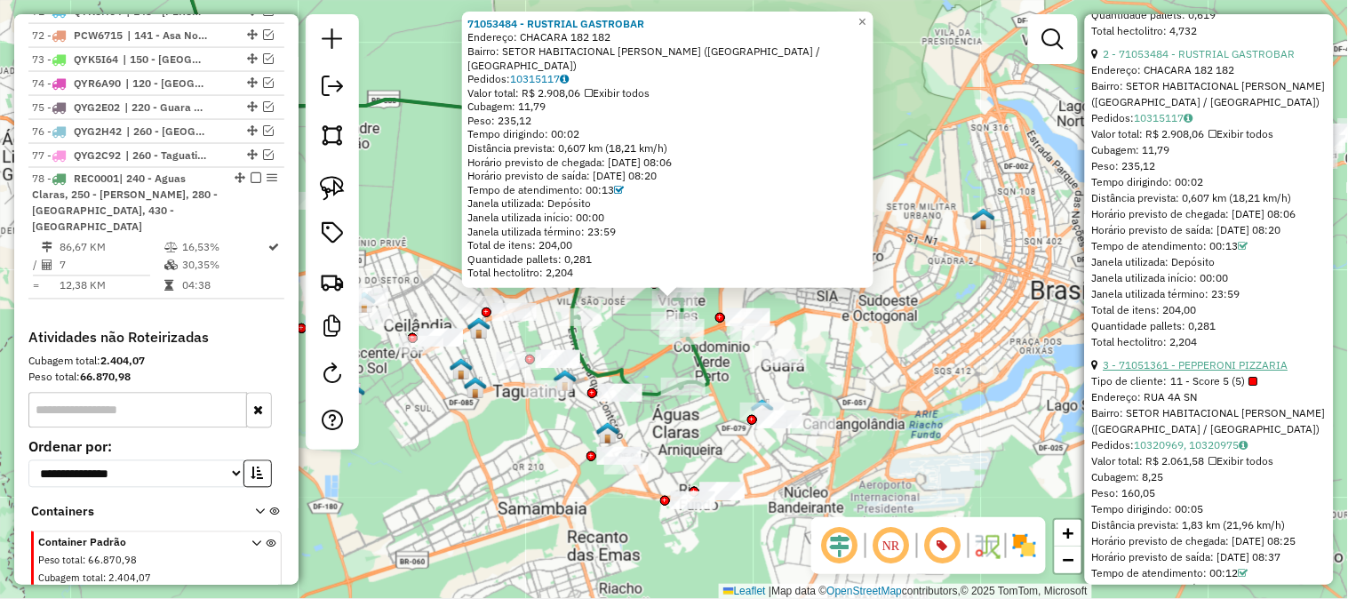
click at [1211, 372] on link "3 - 71051361 - PEPPERONI PIZZARIA" at bounding box center [1196, 364] width 185 height 13
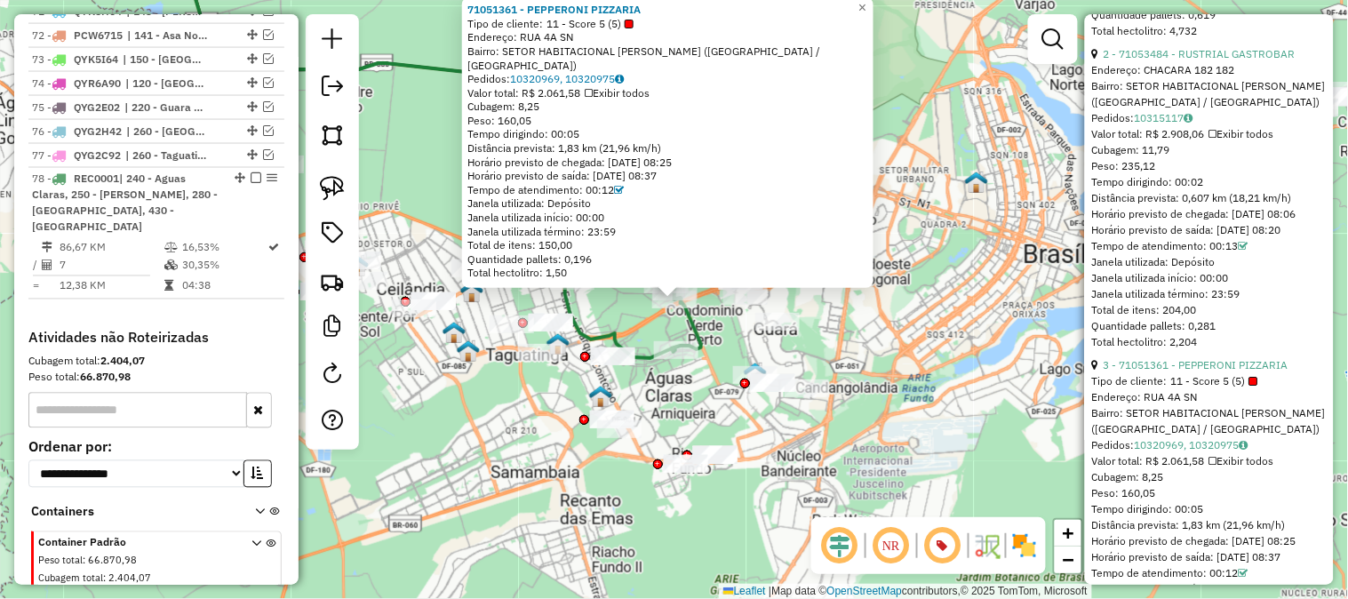
scroll to position [1678, 0]
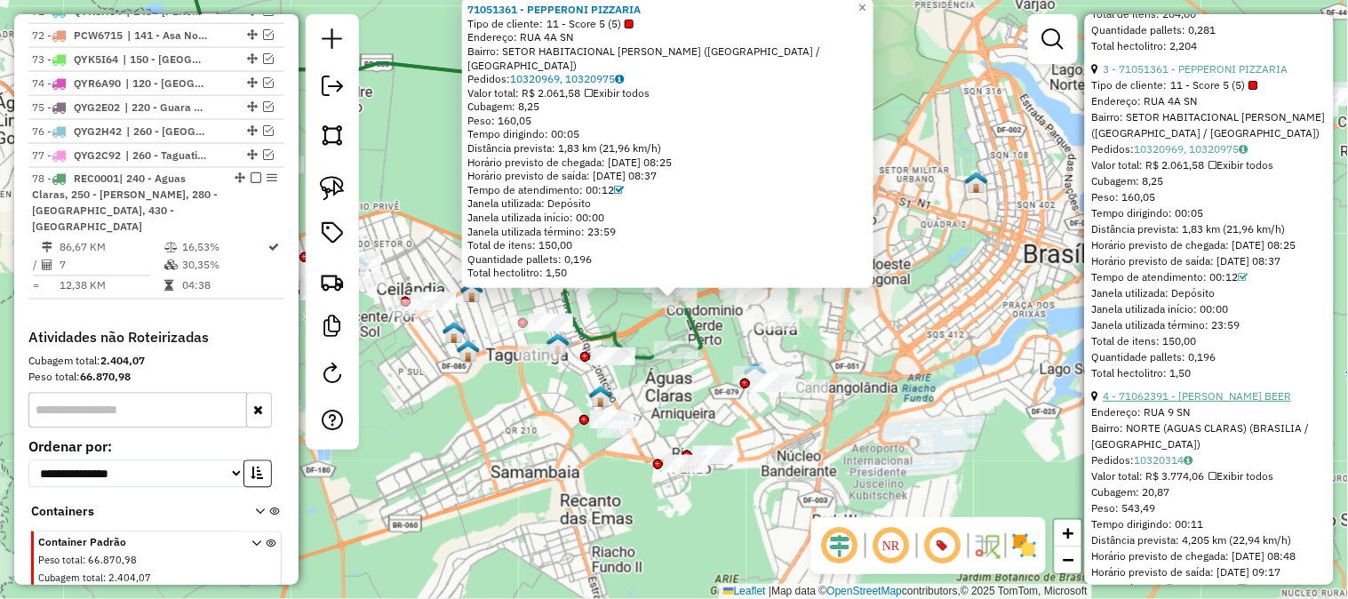
click at [1193, 403] on link "4 - 71062391 - [PERSON_NAME] BEER" at bounding box center [1198, 395] width 188 height 13
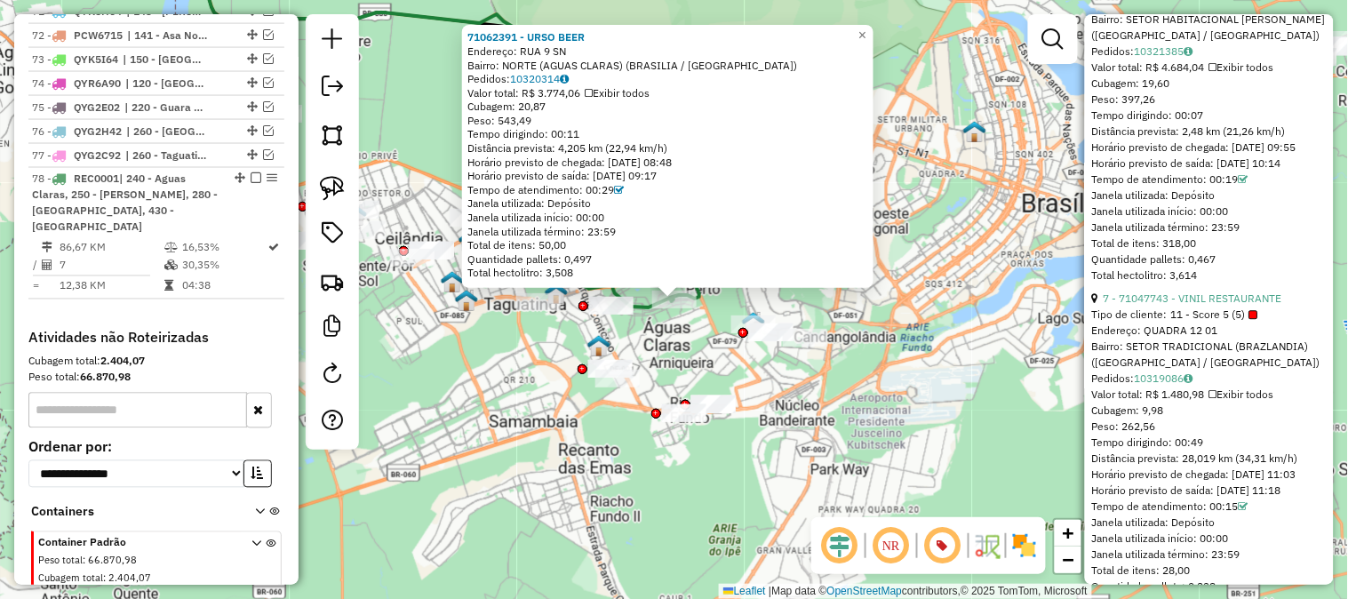
scroll to position [2592, 0]
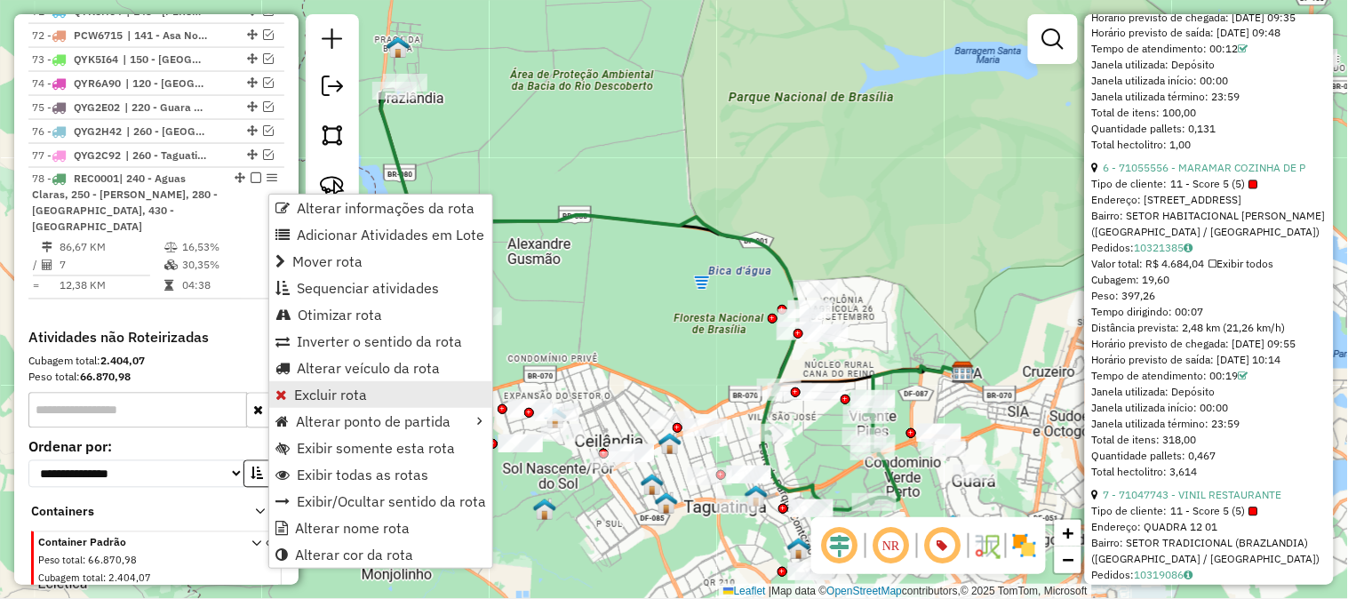
click at [324, 392] on span "Excluir rota" at bounding box center [330, 395] width 73 height 14
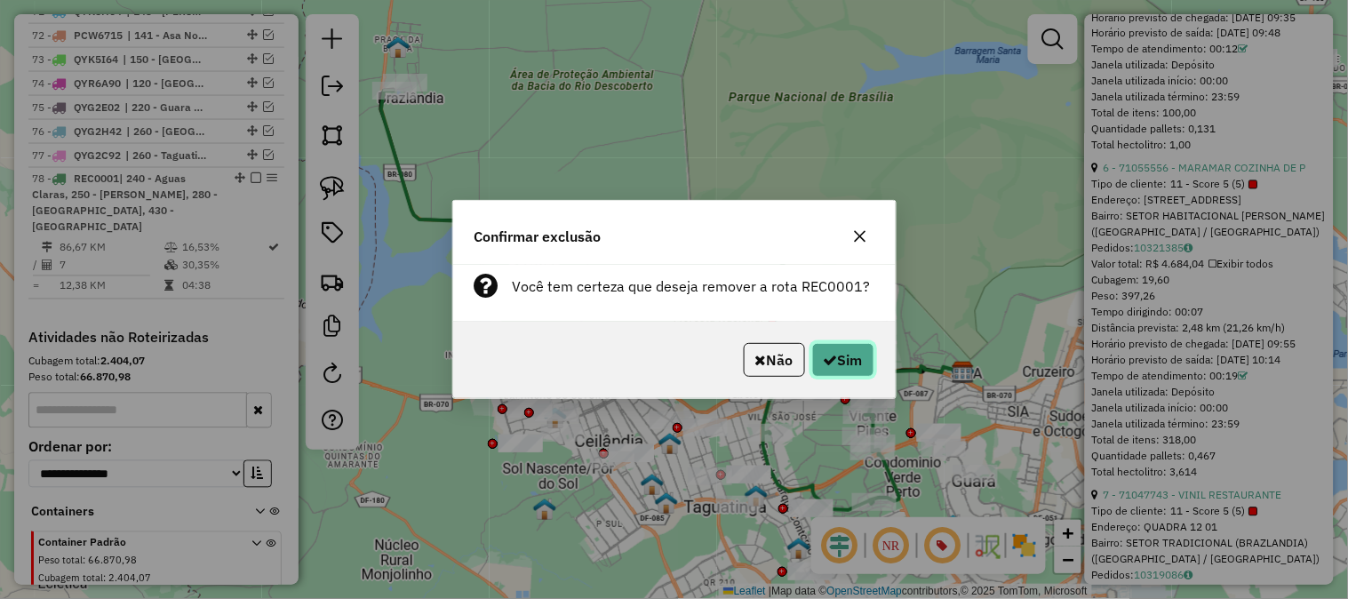
click at [828, 347] on button "Sim" at bounding box center [843, 360] width 62 height 34
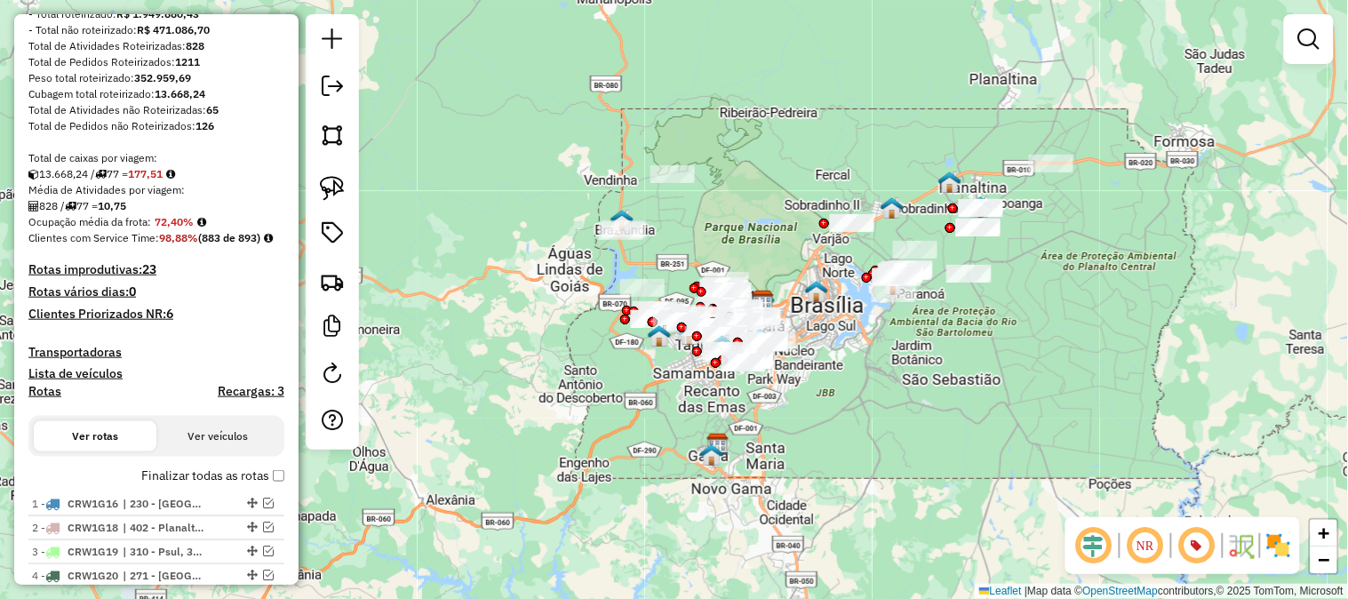
scroll to position [0, 0]
